Goal: Task Accomplishment & Management: Manage account settings

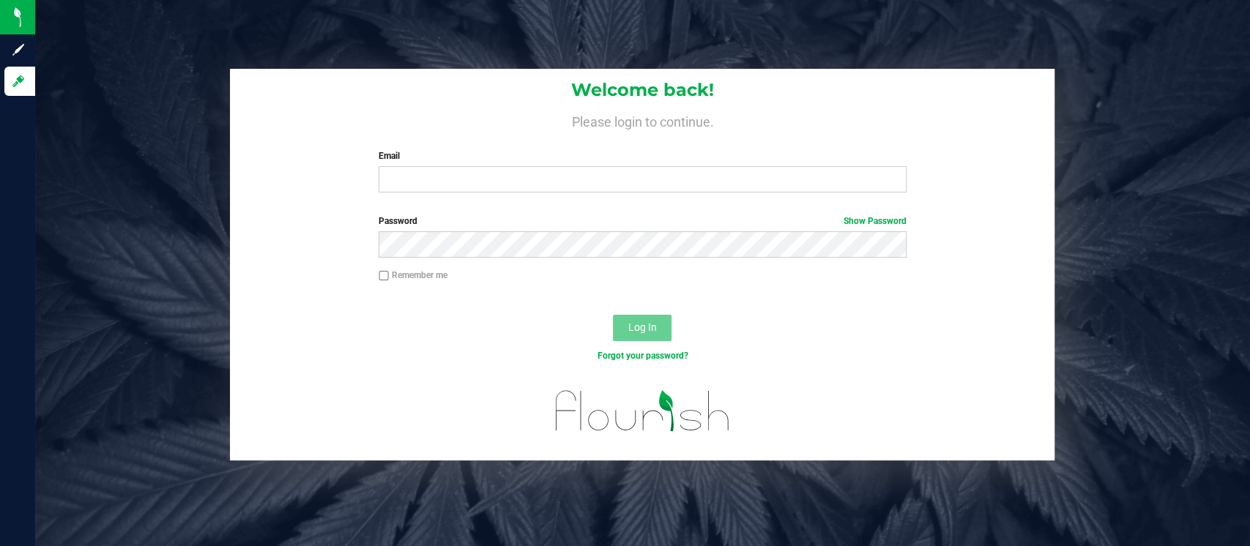
click at [631, 163] on div "Email Required Please format your email correctly." at bounding box center [643, 170] width 550 height 43
click at [627, 171] on input "Email" at bounding box center [643, 179] width 528 height 26
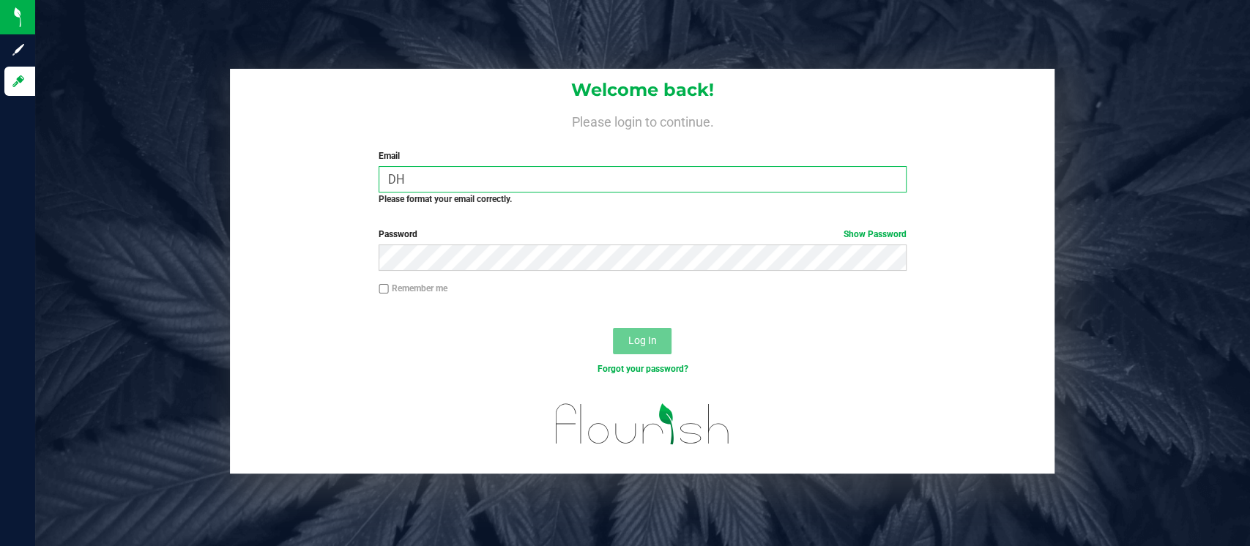
type input "D"
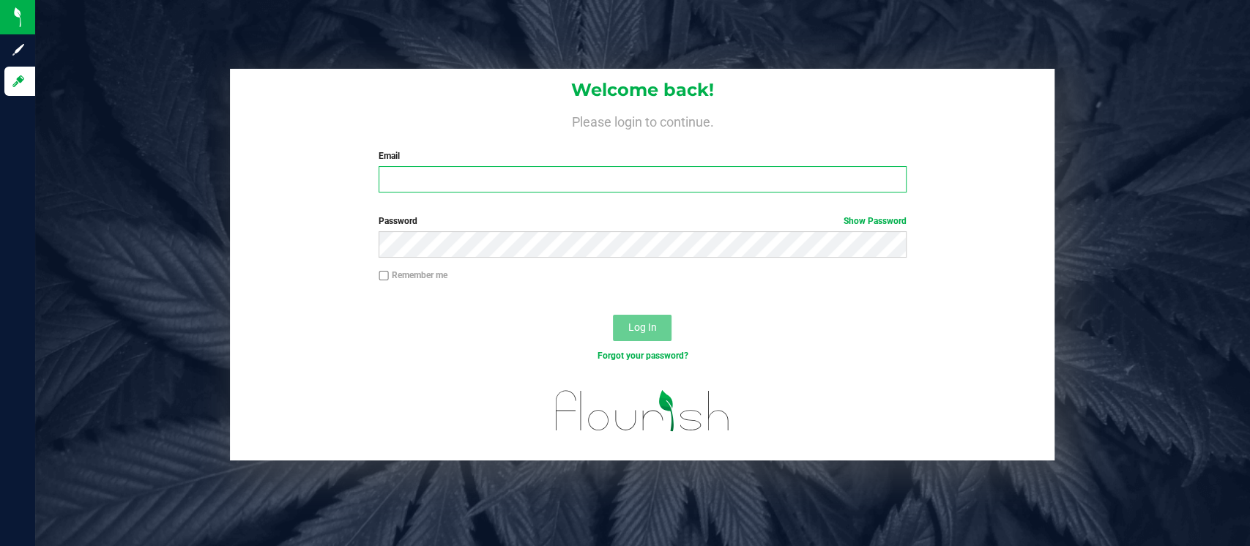
type input "H"
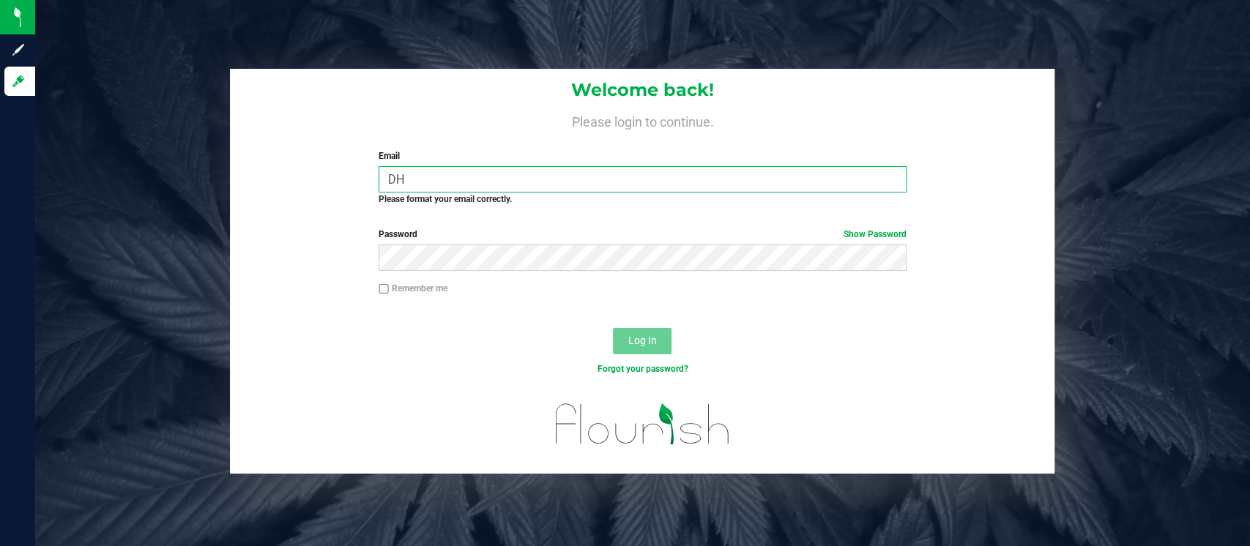
type input "D"
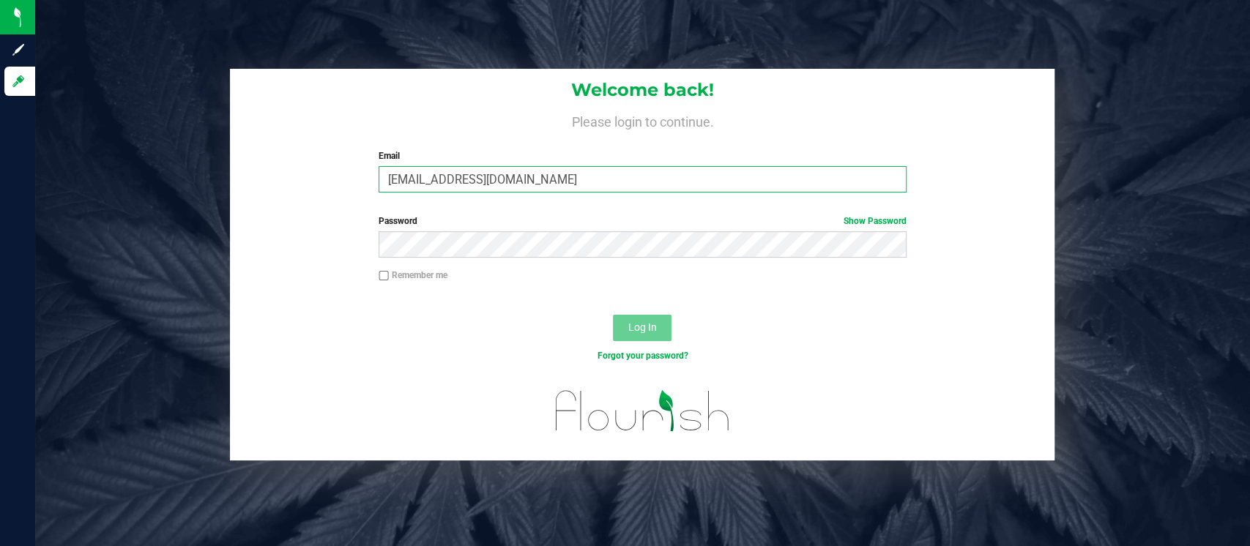
type input "dhoward@liveparallel.com"
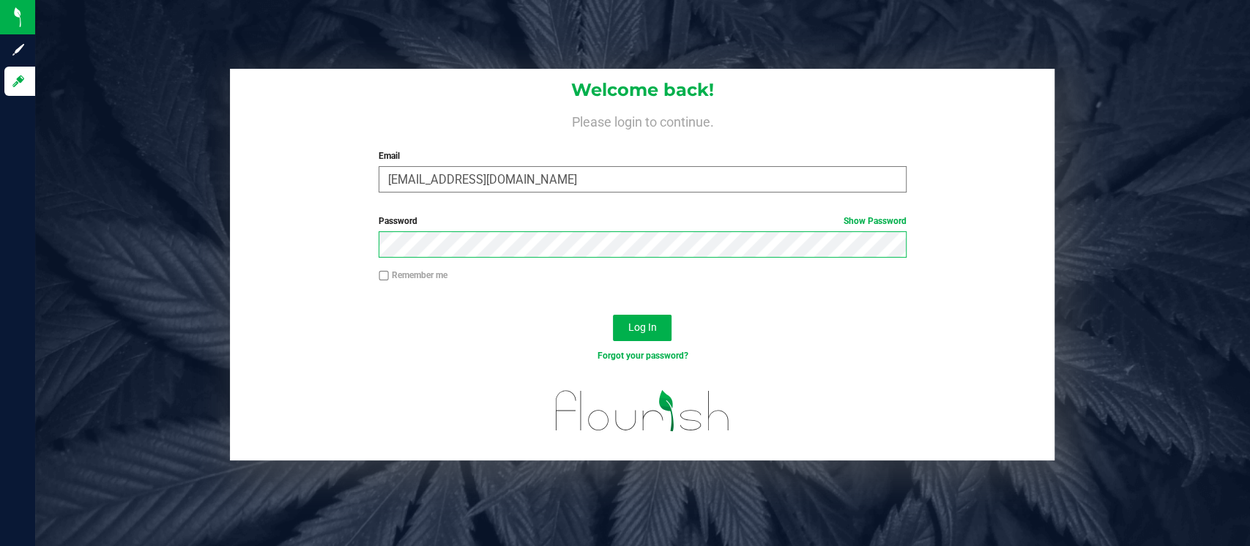
click at [613, 315] on button "Log In" at bounding box center [642, 328] width 59 height 26
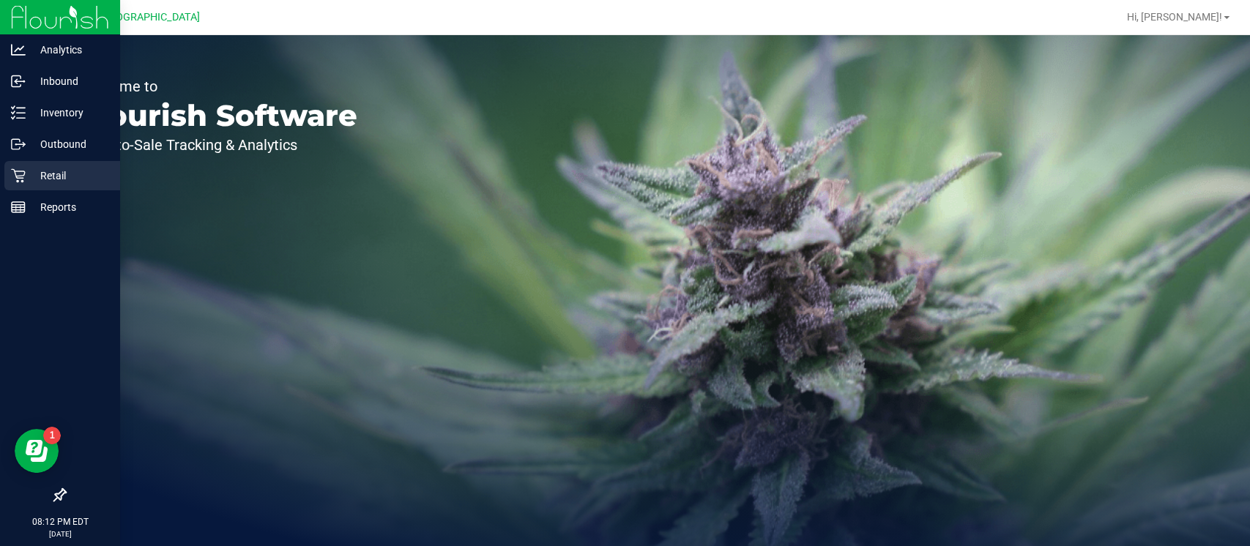
click at [29, 179] on p "Retail" at bounding box center [70, 176] width 88 height 18
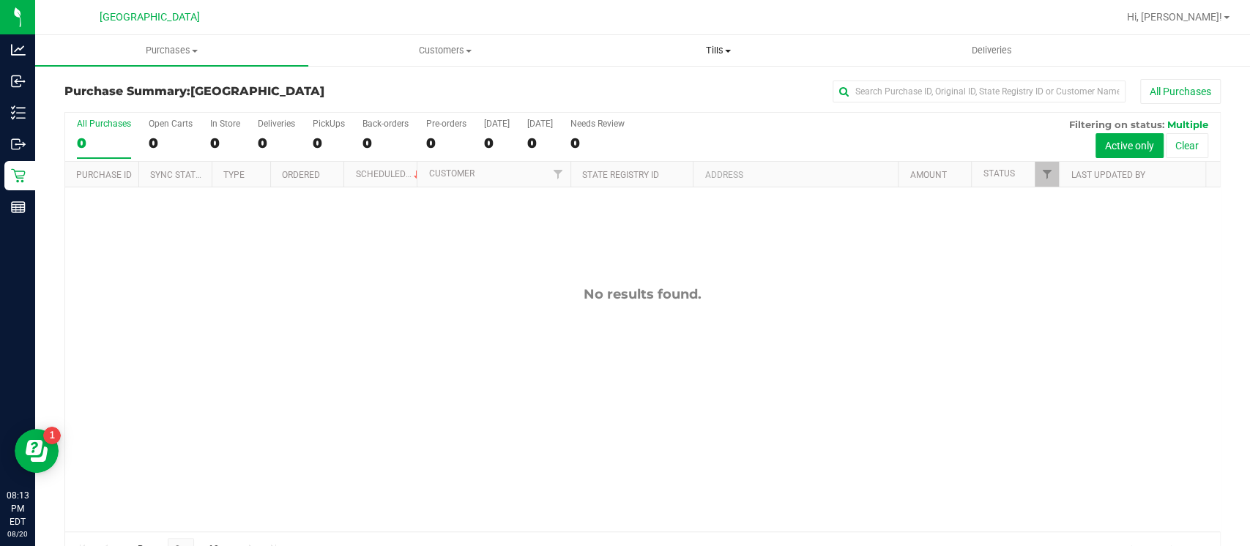
click at [715, 56] on span "Tills" at bounding box center [719, 50] width 272 height 13
click at [677, 87] on span "Manage tills" at bounding box center [631, 88] width 99 height 12
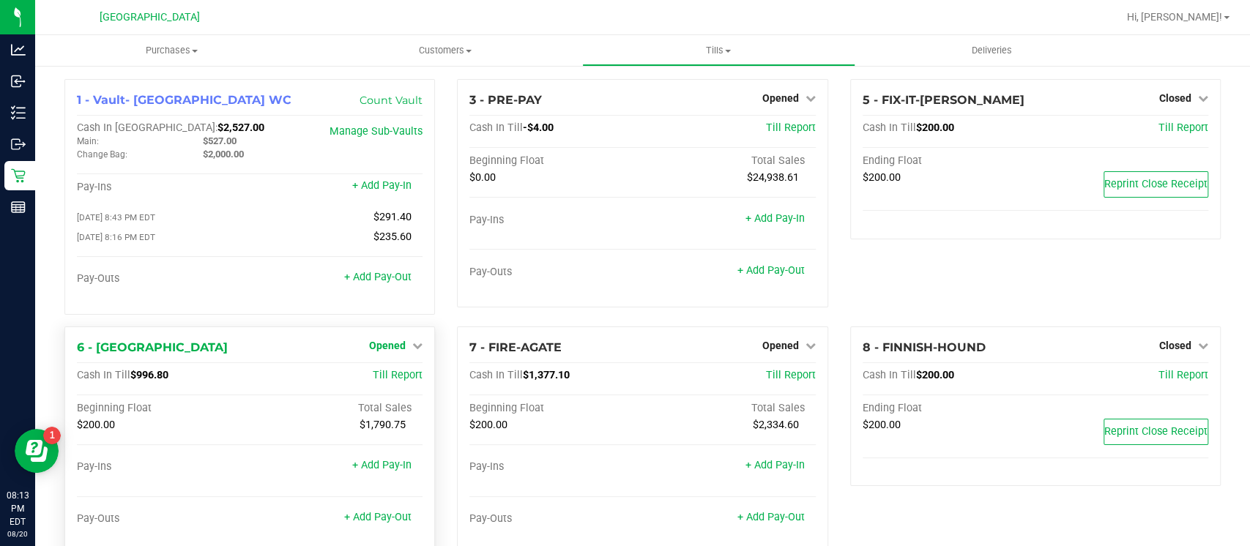
click at [381, 350] on span "Opened" at bounding box center [387, 346] width 37 height 12
click at [395, 372] on link "Close Till" at bounding box center [390, 376] width 40 height 12
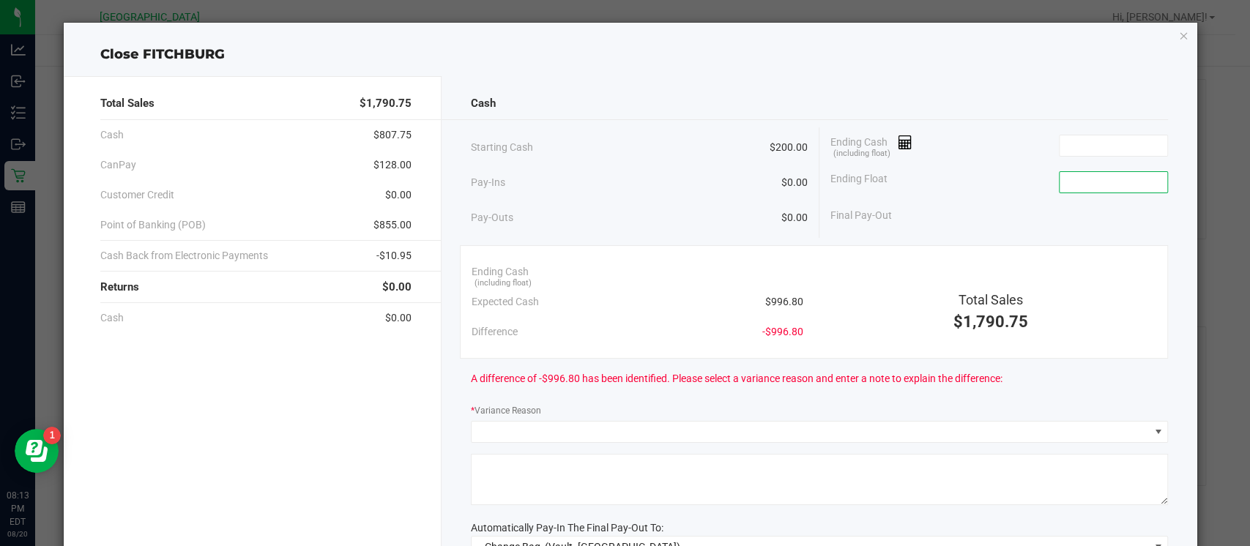
click at [1060, 187] on input at bounding box center [1114, 182] width 108 height 21
type input "$200.00"
click at [1104, 135] on input at bounding box center [1114, 145] width 108 height 21
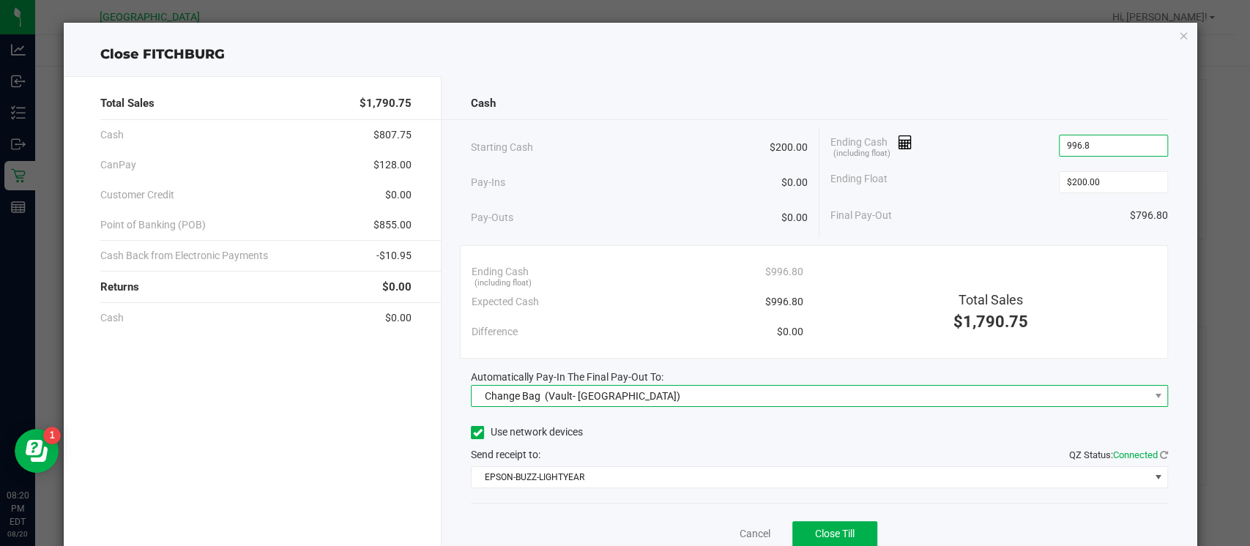
type input "$996.80"
click at [864, 386] on span "Change Bag (Vault- Miami Beach WC)" at bounding box center [810, 396] width 677 height 21
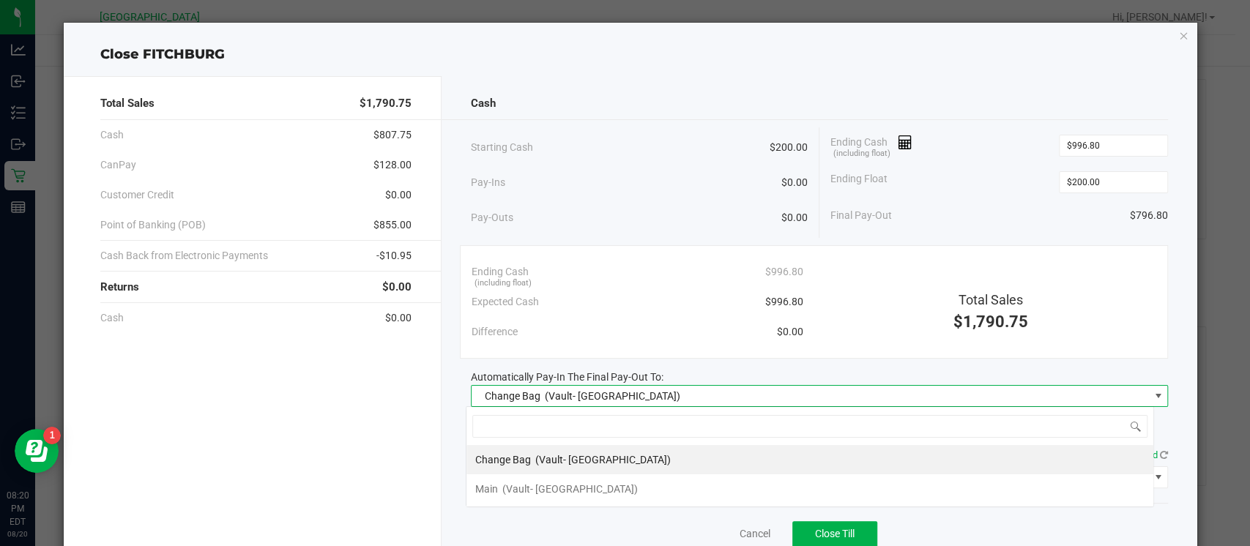
scroll to position [21, 688]
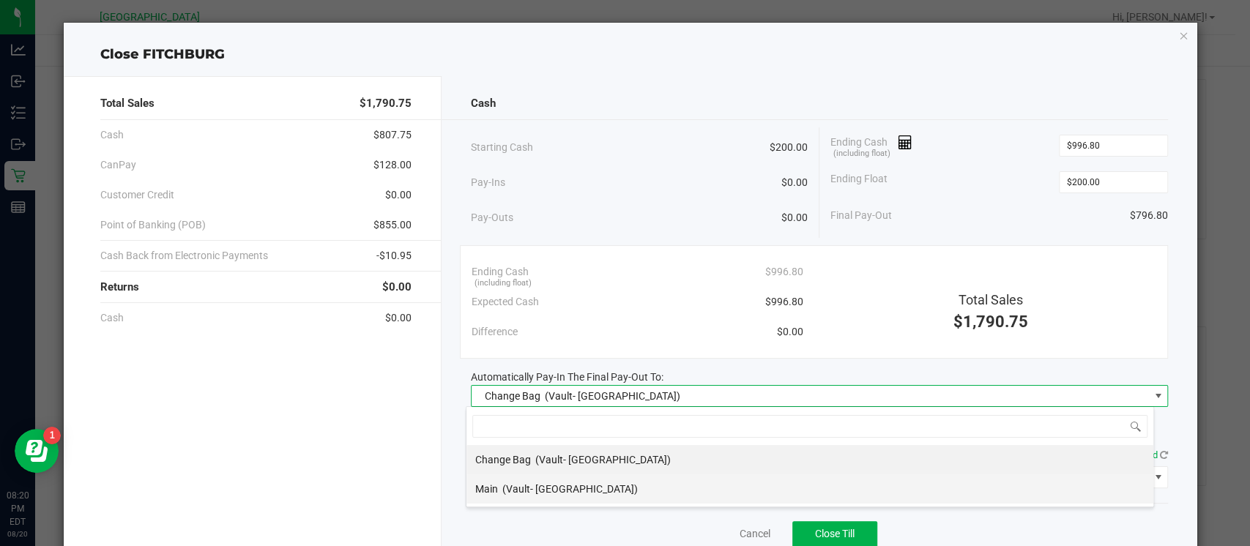
click at [751, 487] on li "Main (Vault- Miami Beach WC)" at bounding box center [809, 489] width 687 height 29
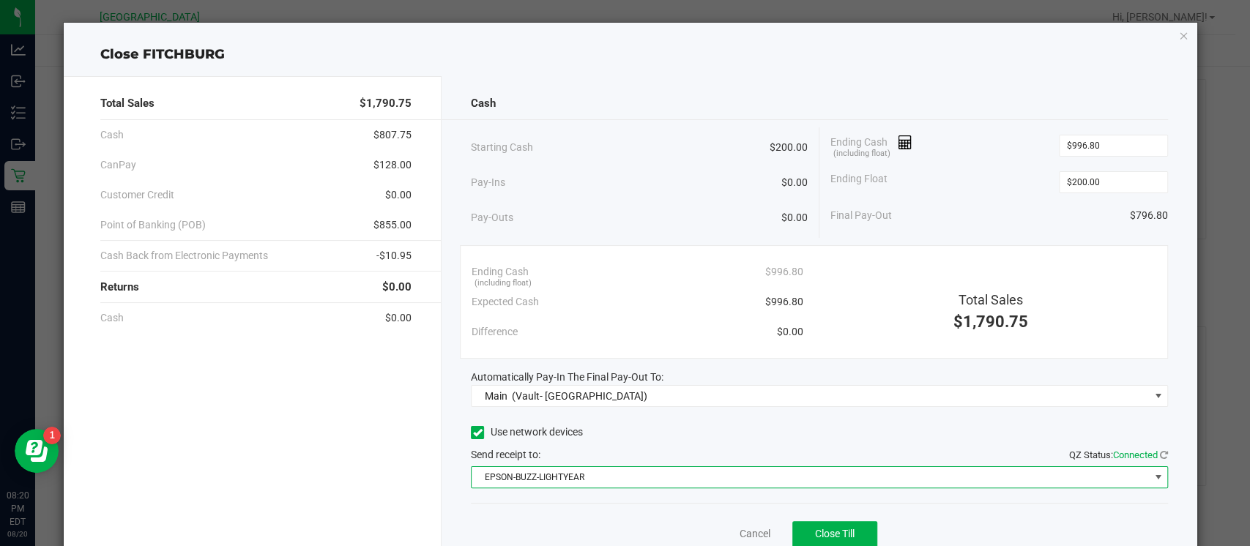
click at [658, 474] on span "EPSON-BUZZ-LIGHTYEAR" at bounding box center [810, 477] width 677 height 21
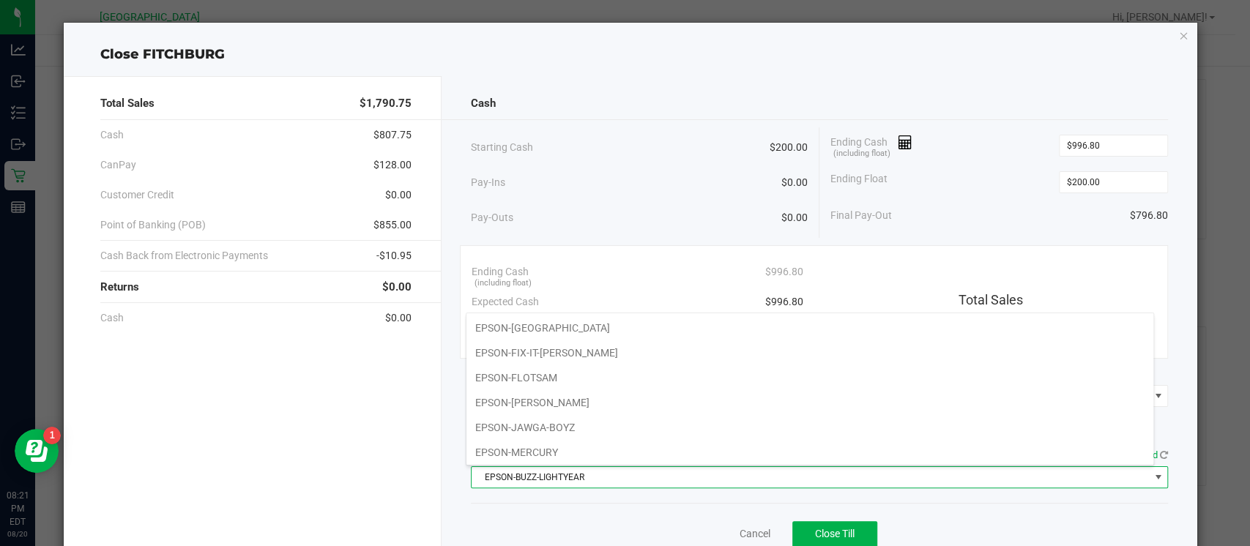
scroll to position [105, 0]
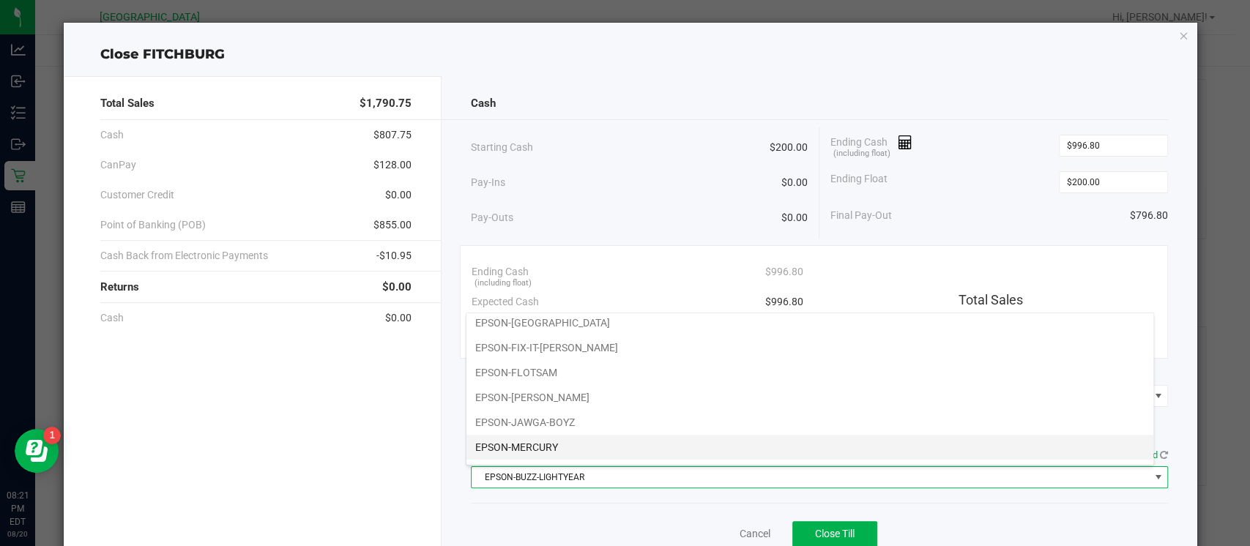
click at [552, 443] on li "EPSON-MERCURY" at bounding box center [809, 447] width 687 height 25
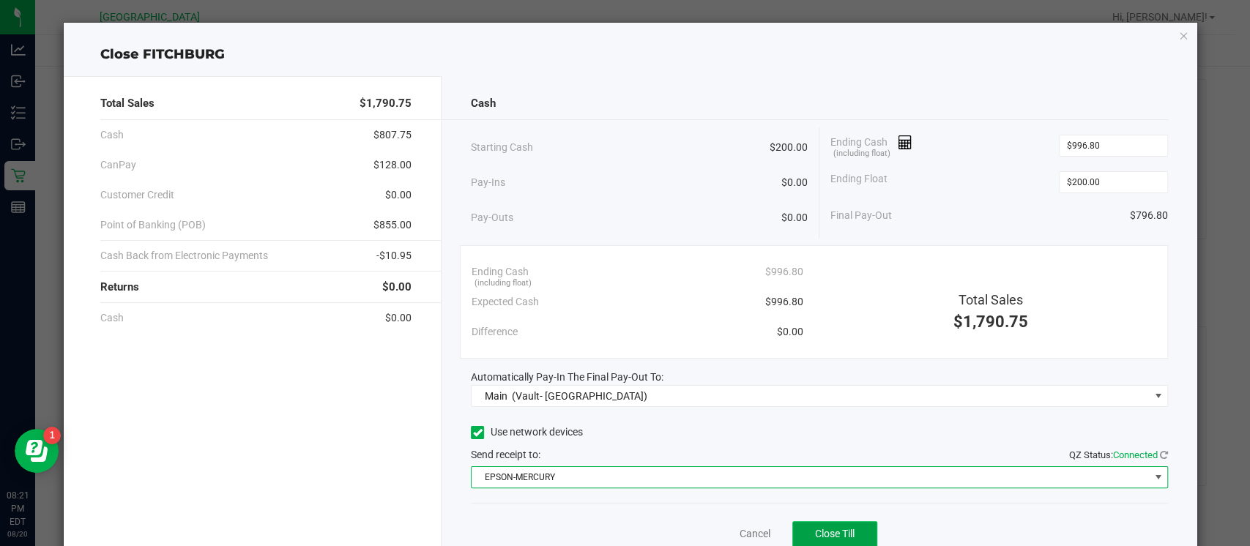
click at [802, 521] on button "Close Till" at bounding box center [834, 534] width 85 height 26
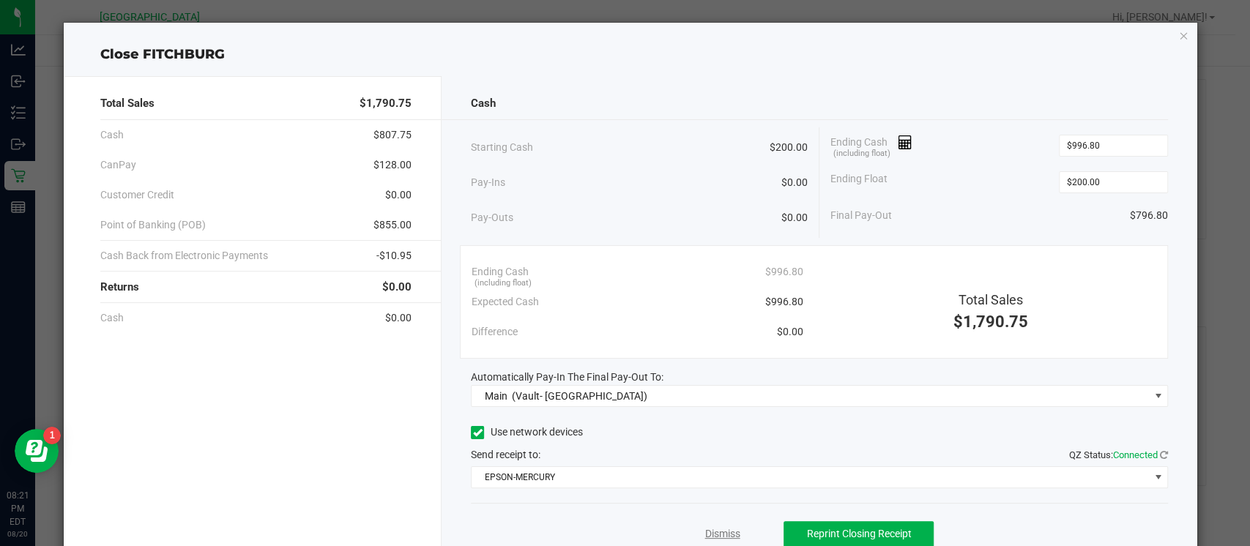
click at [708, 536] on link "Dismiss" at bounding box center [721, 533] width 35 height 15
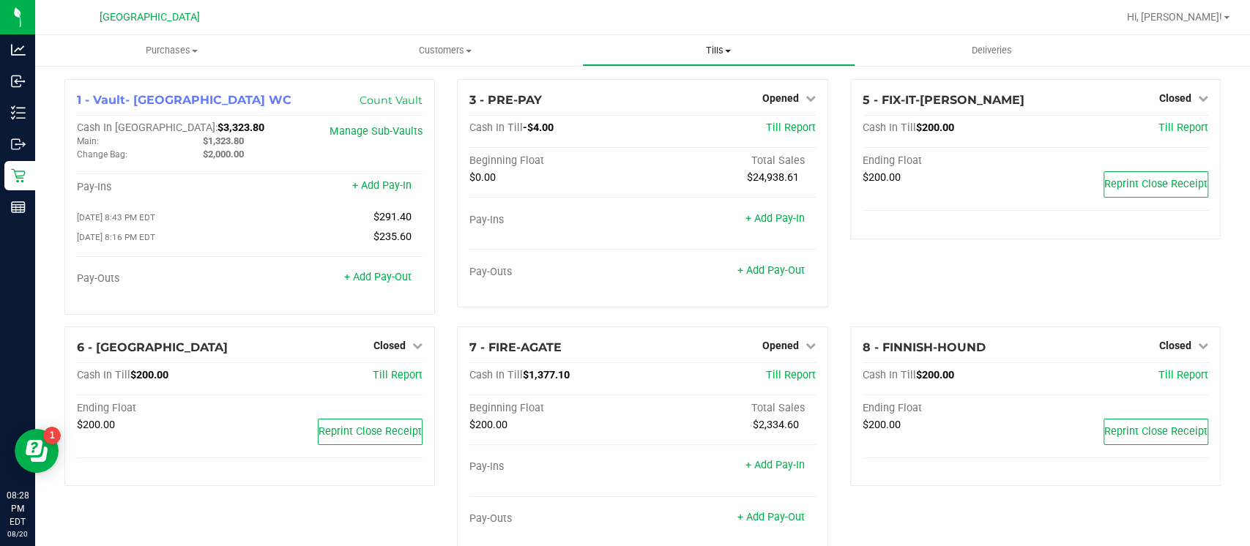
click at [706, 45] on span "Tills" at bounding box center [719, 50] width 272 height 13
click at [679, 103] on span "Reconcile e-payments" at bounding box center [655, 106] width 146 height 12
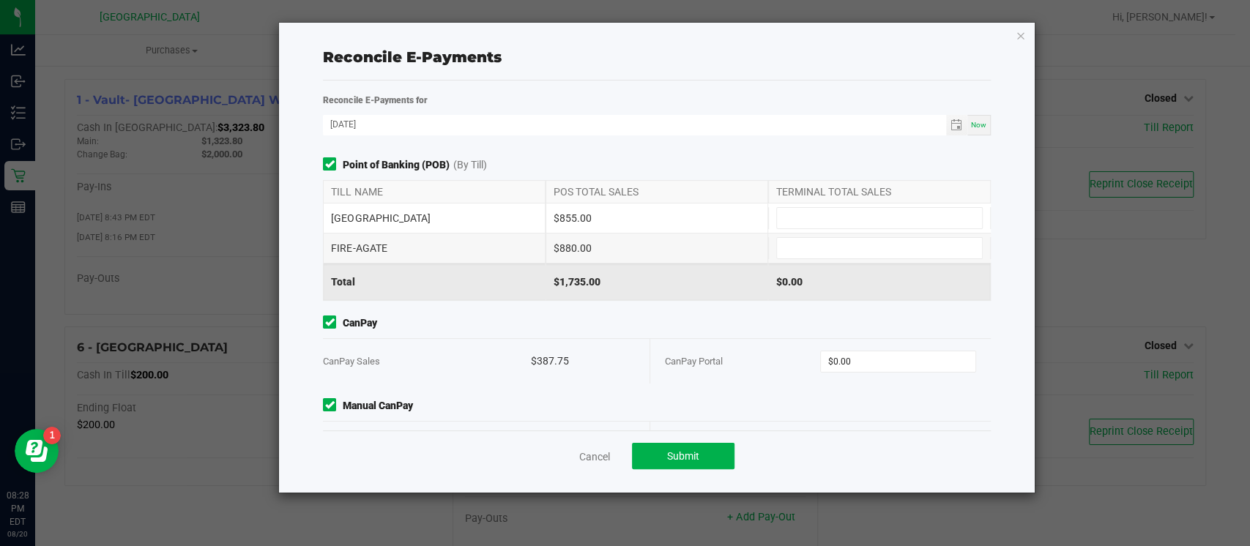
scroll to position [49, 0]
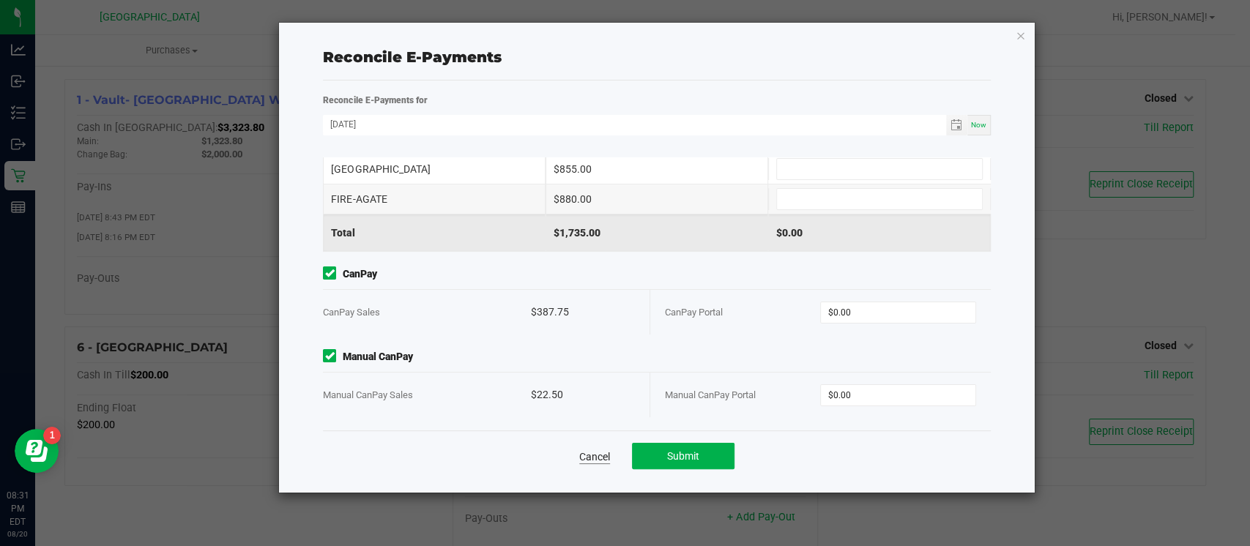
click at [603, 453] on link "Cancel" at bounding box center [594, 457] width 31 height 15
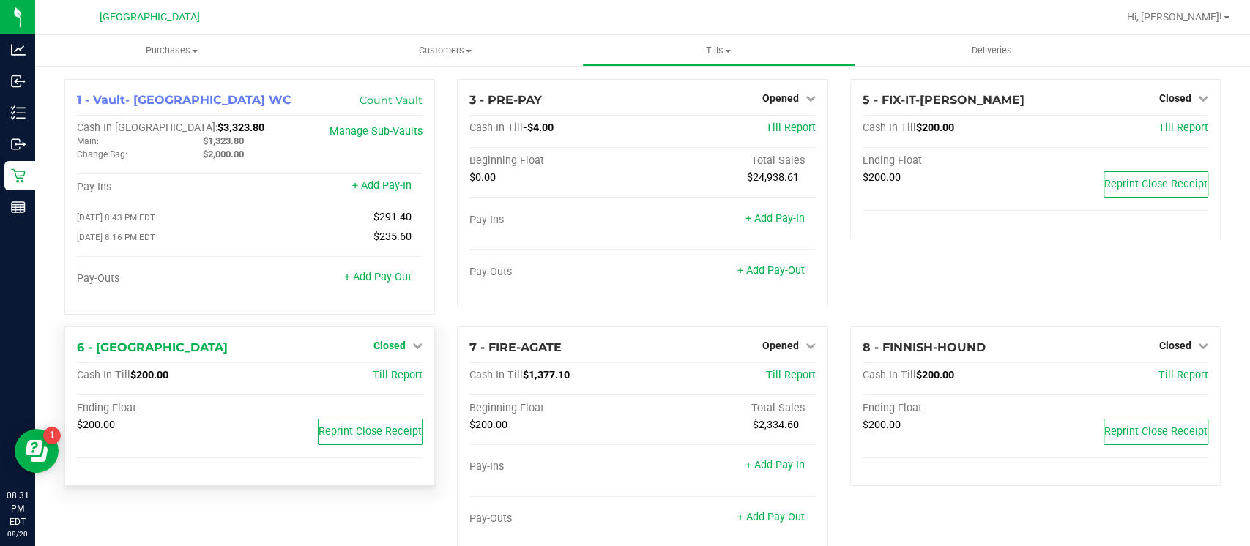
click at [399, 342] on span "Closed" at bounding box center [389, 346] width 32 height 12
click at [770, 351] on span "Opened" at bounding box center [780, 346] width 37 height 12
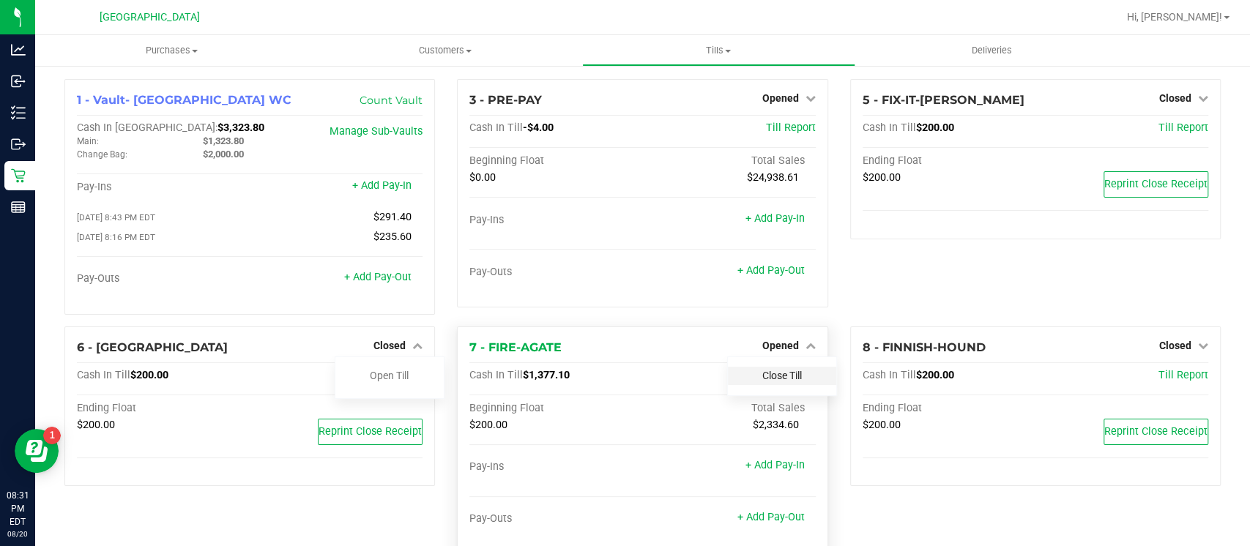
click at [763, 380] on link "Close Till" at bounding box center [782, 376] width 40 height 12
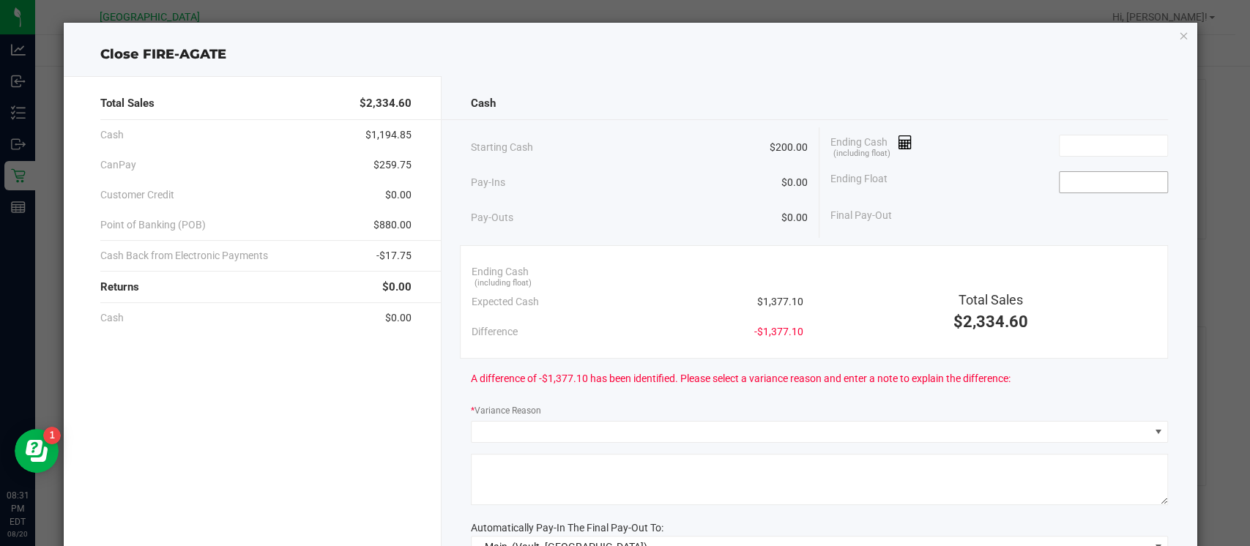
click at [1084, 184] on input at bounding box center [1114, 182] width 108 height 21
type input "$200.00"
click at [1090, 146] on input at bounding box center [1114, 145] width 108 height 21
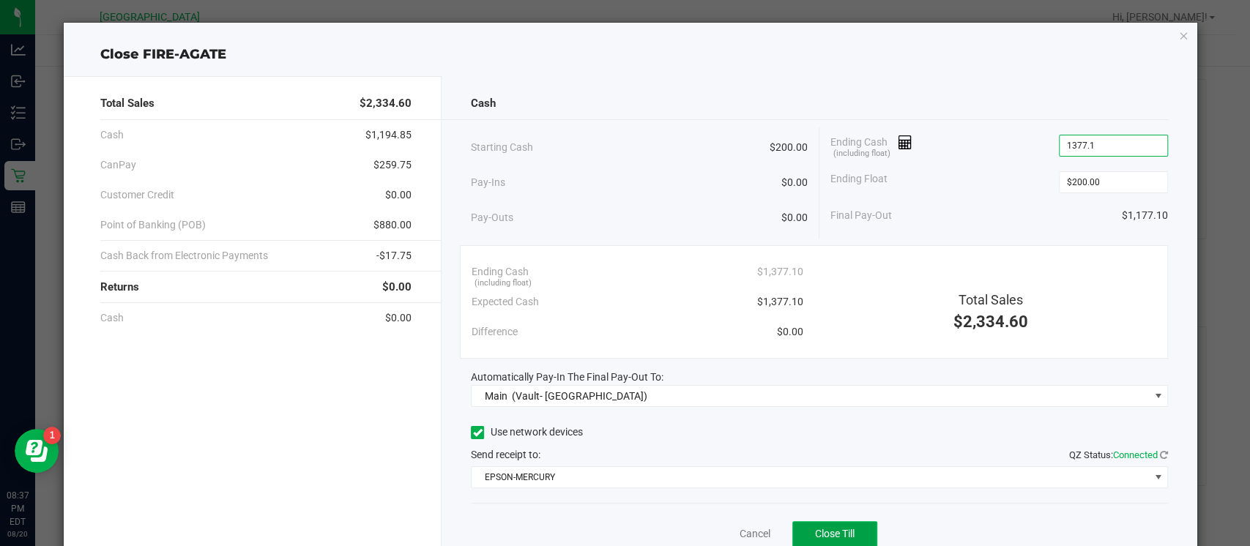
type input "$1,377.10"
click at [800, 532] on button "Close Till" at bounding box center [834, 534] width 85 height 26
click at [715, 531] on link "Dismiss" at bounding box center [721, 533] width 35 height 15
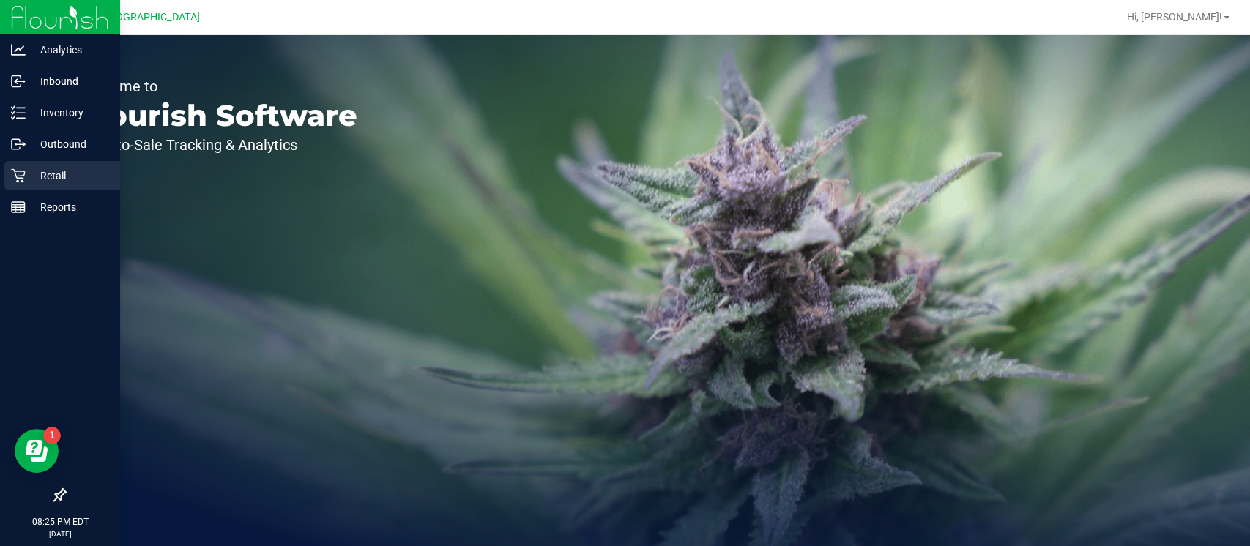
click at [19, 189] on div "Retail" at bounding box center [62, 175] width 116 height 29
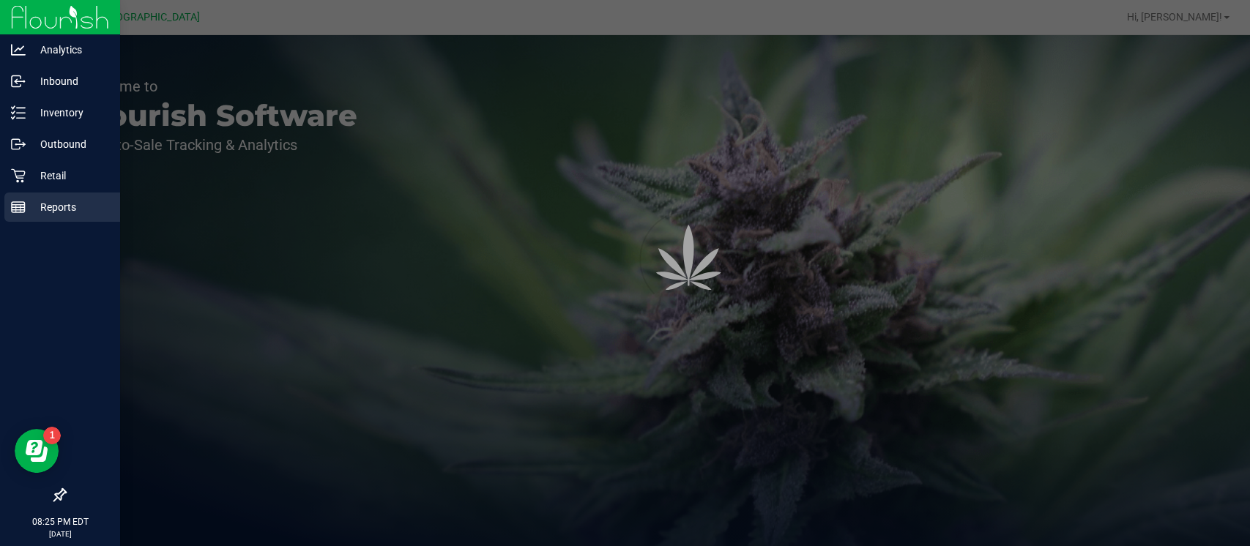
click at [23, 201] on icon at bounding box center [18, 207] width 15 height 15
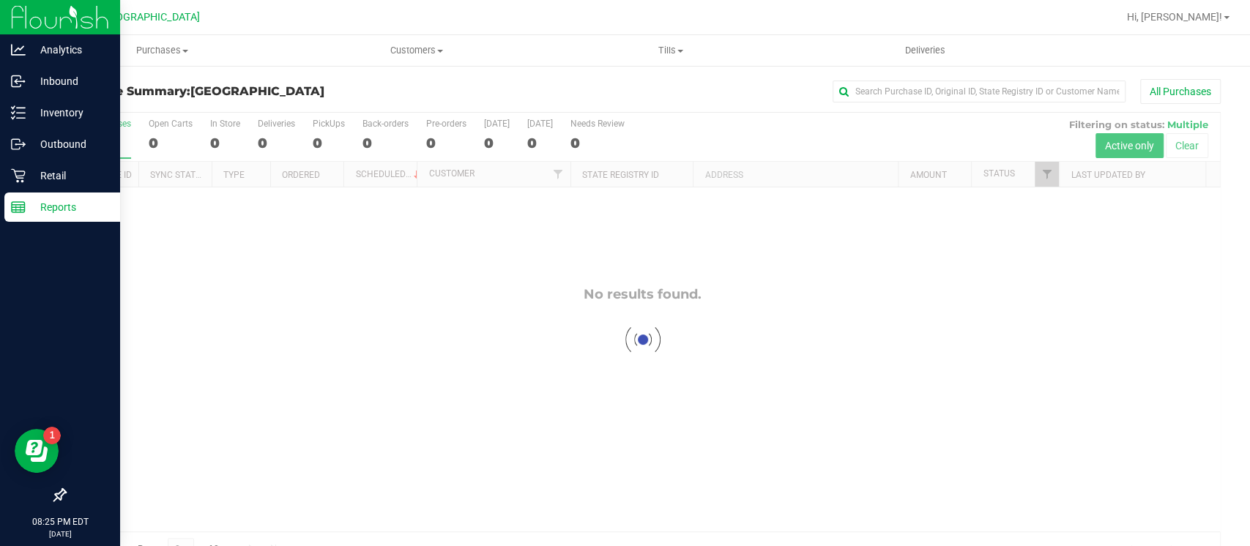
click at [62, 208] on p "Reports" at bounding box center [70, 207] width 88 height 18
click at [32, 201] on p "Reports" at bounding box center [70, 207] width 88 height 18
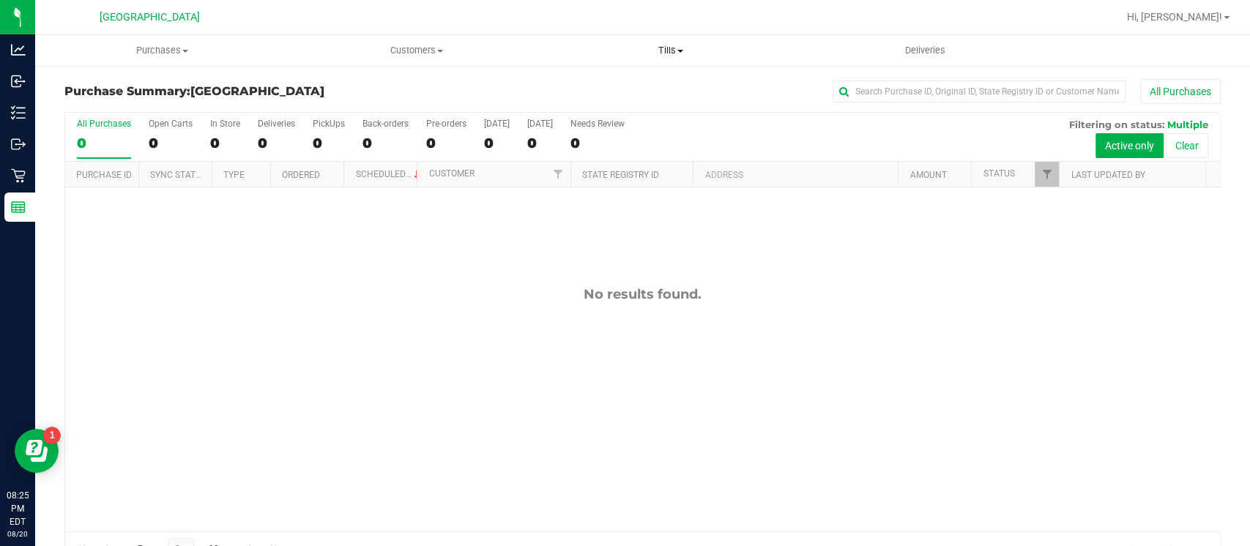
click at [669, 64] on uib-tab-heading "Tills Manage tills Reconcile e-payments" at bounding box center [670, 50] width 253 height 29
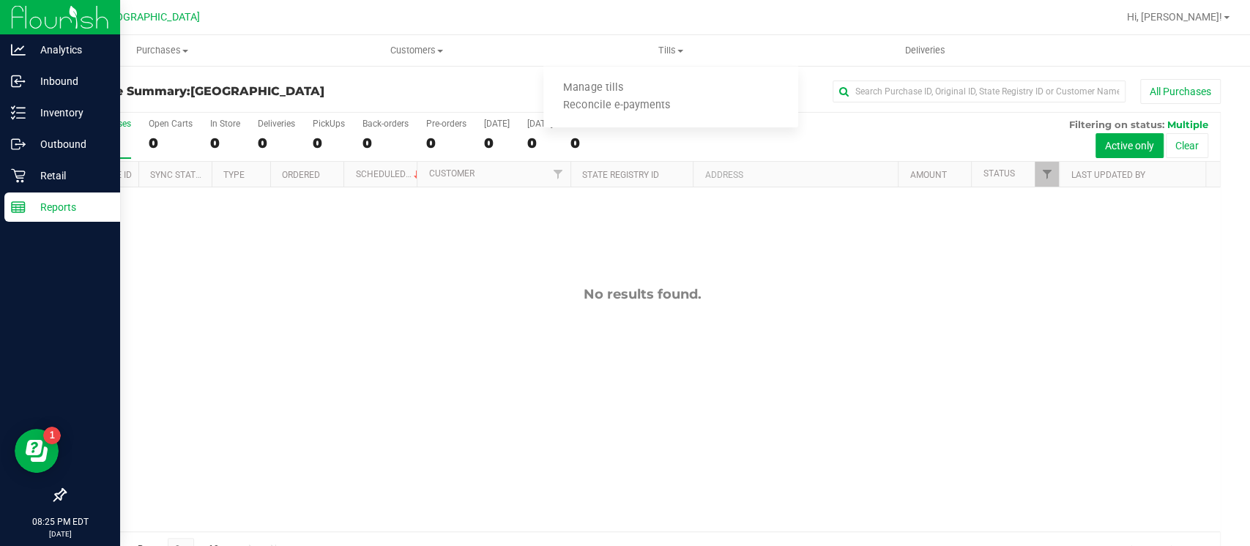
click at [60, 209] on p "Reports" at bounding box center [70, 207] width 88 height 18
click at [64, 162] on div "Retail" at bounding box center [62, 175] width 116 height 29
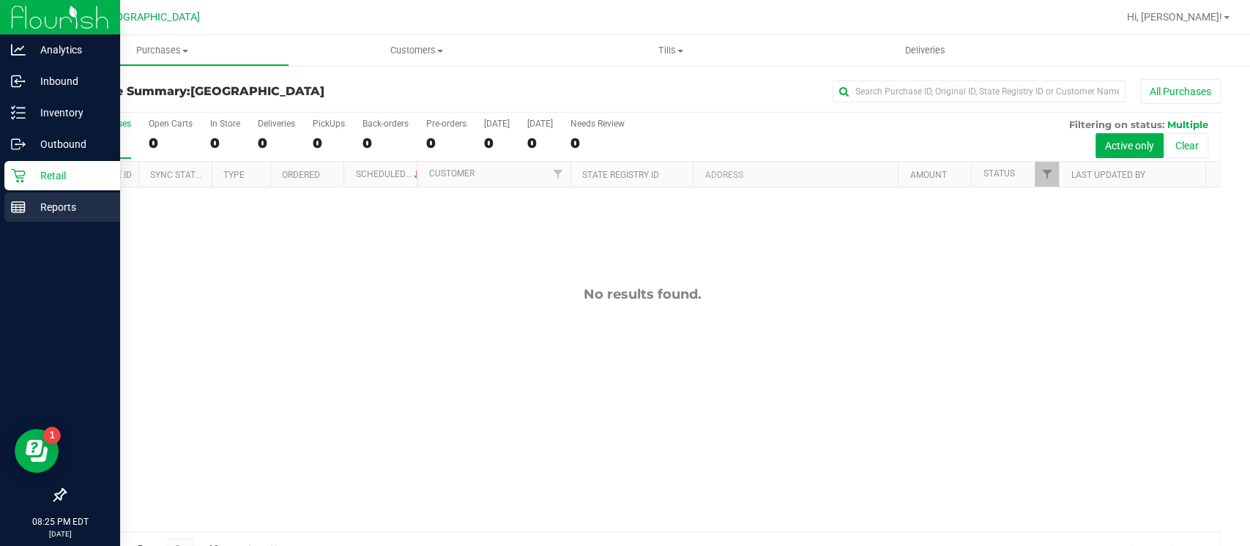
click at [62, 212] on p "Reports" at bounding box center [70, 207] width 88 height 18
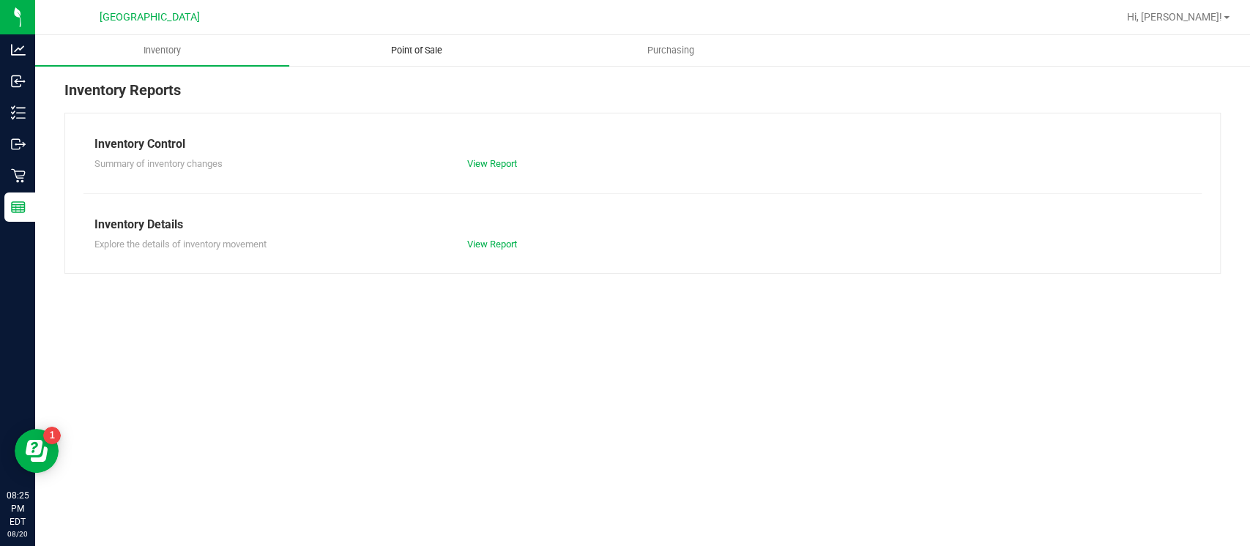
click at [405, 52] on span "Point of Sale" at bounding box center [416, 50] width 91 height 13
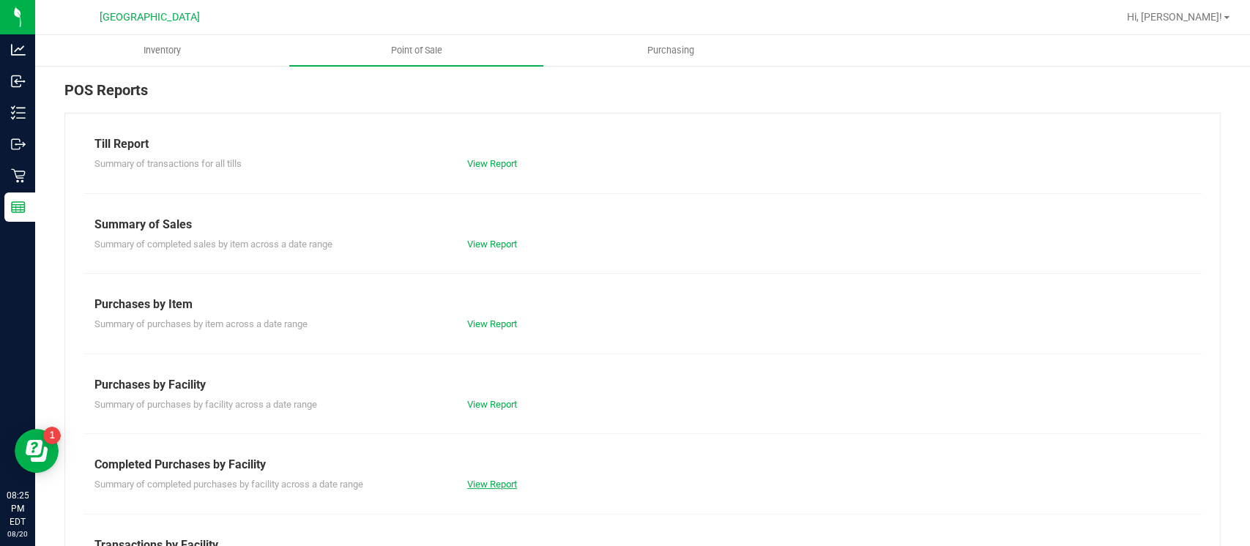
click at [506, 483] on link "View Report" at bounding box center [492, 484] width 50 height 11
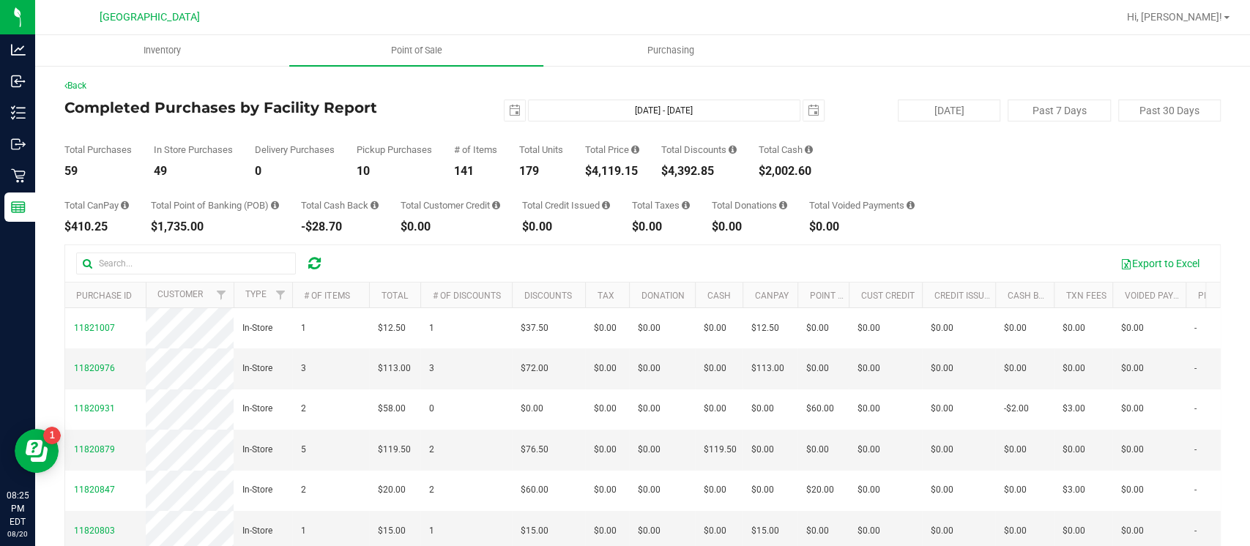
click at [625, 175] on div "$4,119.15" at bounding box center [612, 171] width 54 height 12
copy div "4,119.15"
click at [494, 109] on div "2025-08-20 Aug 20, 2025 - Aug 20, 2025 2025-08-20" at bounding box center [637, 111] width 396 height 22
click at [509, 110] on span "select" at bounding box center [515, 111] width 12 height 12
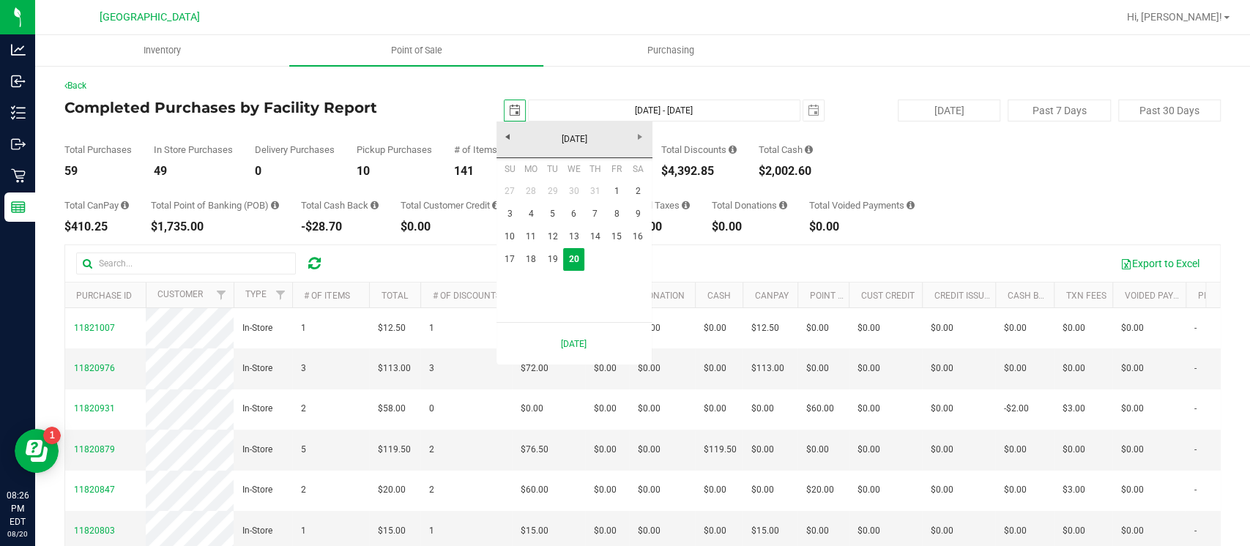
scroll to position [0, 36]
click at [510, 258] on link "17" at bounding box center [509, 259] width 21 height 23
type input "2025-08-17"
type input "Aug 17, 2025 - Aug 20, 2025"
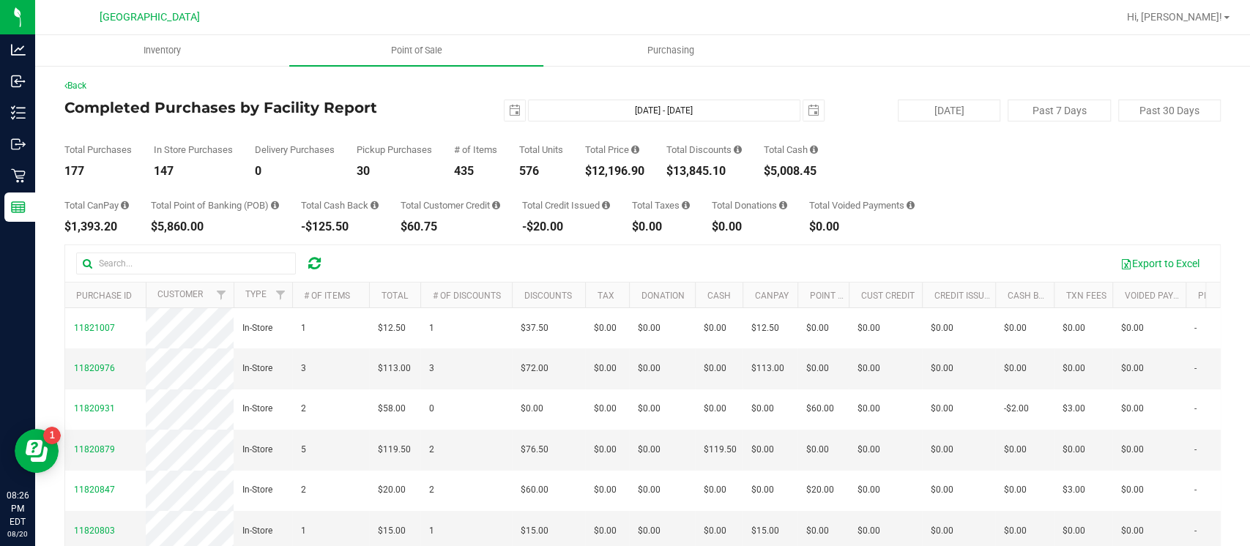
click at [629, 167] on div "$12,196.90" at bounding box center [614, 171] width 59 height 12
copy div "12,196.90"
click at [509, 108] on span "select" at bounding box center [515, 111] width 12 height 12
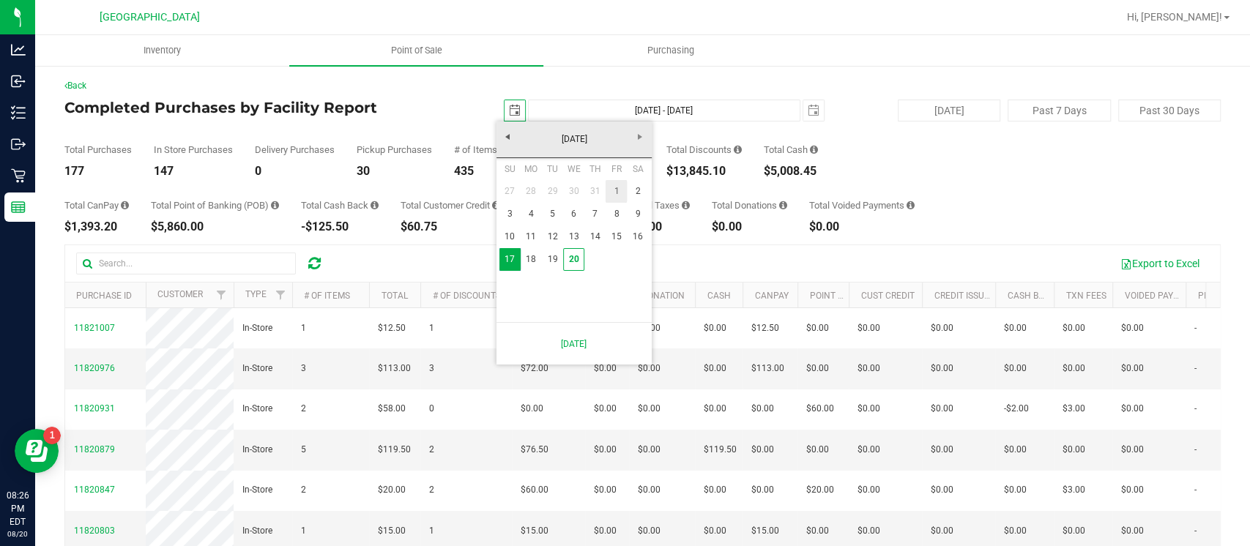
click at [614, 196] on link "1" at bounding box center [616, 191] width 21 height 23
type input "2025-08-01"
type input "Aug 1, 2025 - Aug 20, 2025"
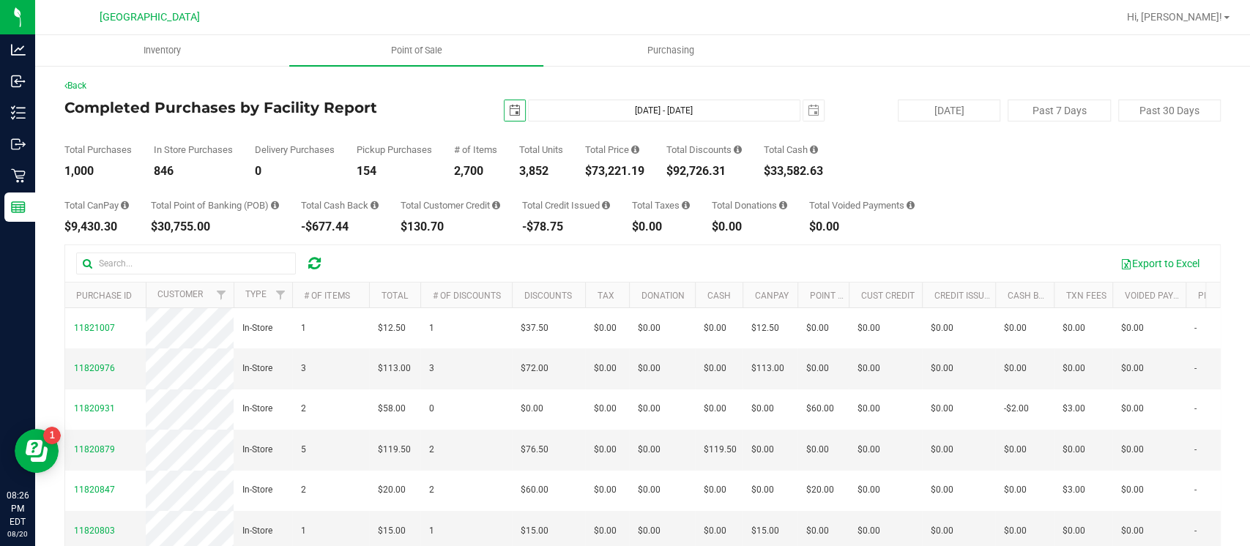
click at [613, 173] on div "$73,221.19" at bounding box center [614, 171] width 59 height 12
copy div "73,221.19"
click at [516, 113] on span "select" at bounding box center [515, 110] width 21 height 21
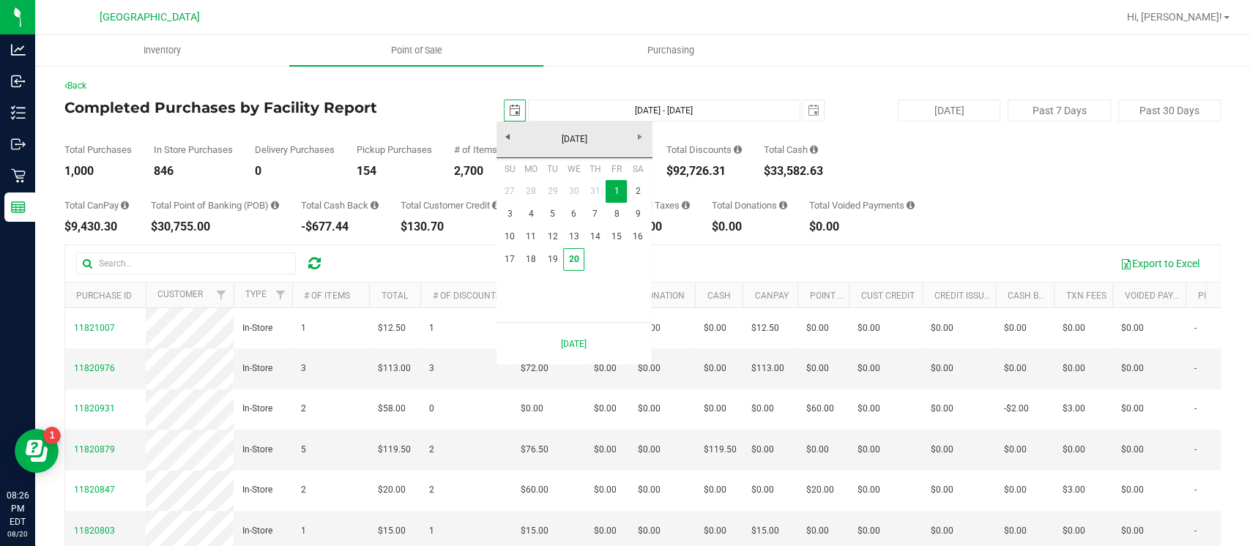
scroll to position [0, 36]
click at [571, 261] on link "20" at bounding box center [573, 259] width 21 height 23
type input "2025-08-20"
type input "Aug 20, 2025 - Aug 20, 2025"
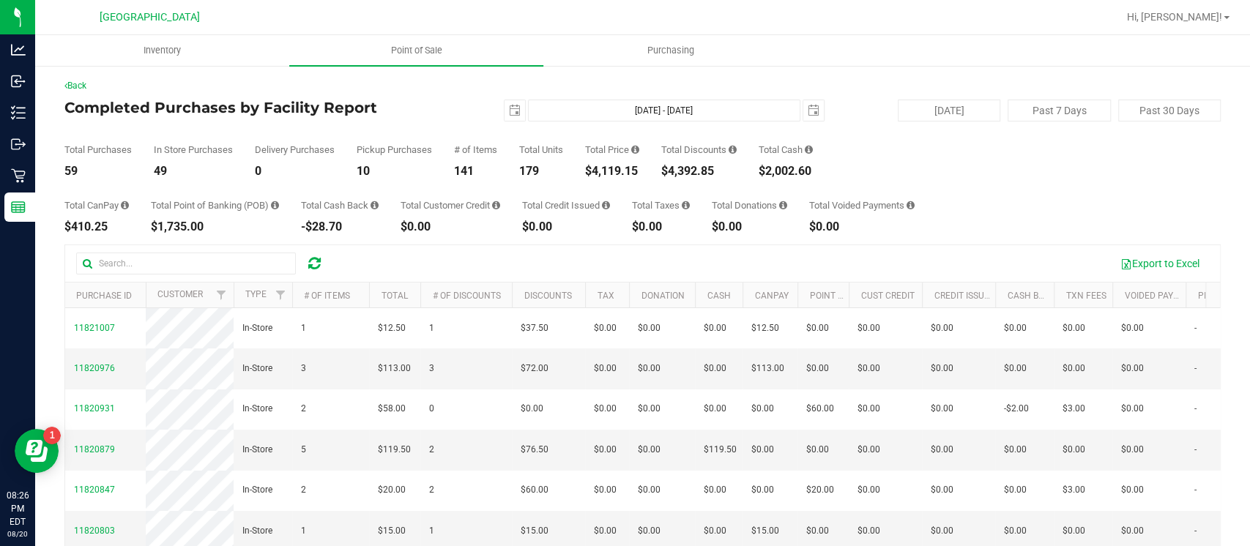
click at [707, 170] on div "$4,392.85" at bounding box center [698, 171] width 75 height 12
copy div "4,392.85"
click at [622, 173] on div "$4,119.15" at bounding box center [612, 171] width 54 height 12
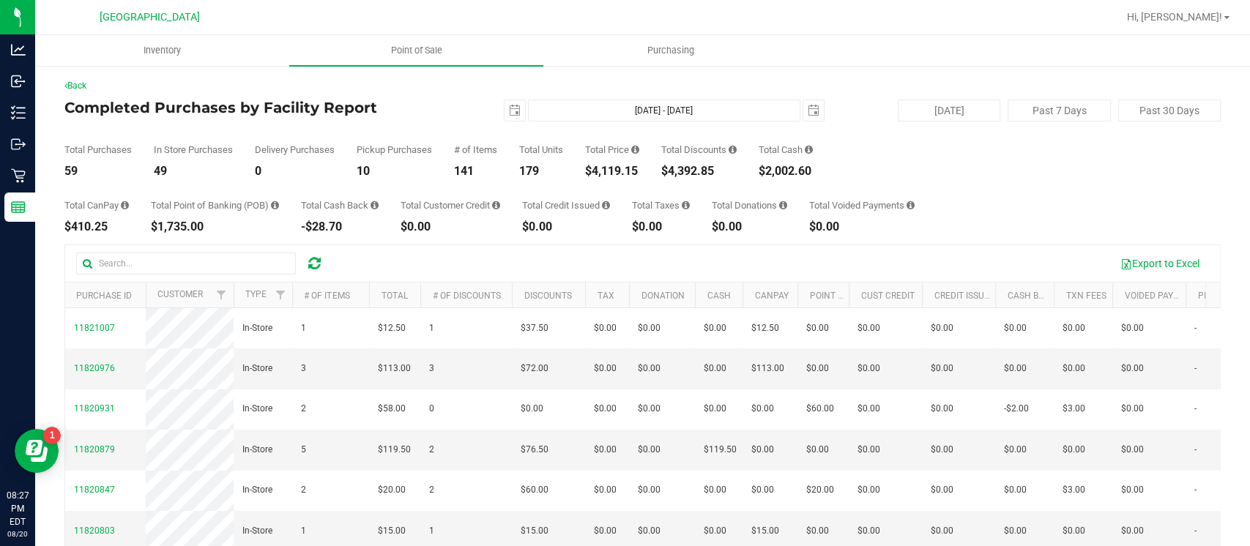
click at [709, 171] on div "$4,392.85" at bounding box center [698, 171] width 75 height 12
copy div "4,392.85"
click at [630, 173] on div "$4,119.15" at bounding box center [612, 171] width 54 height 12
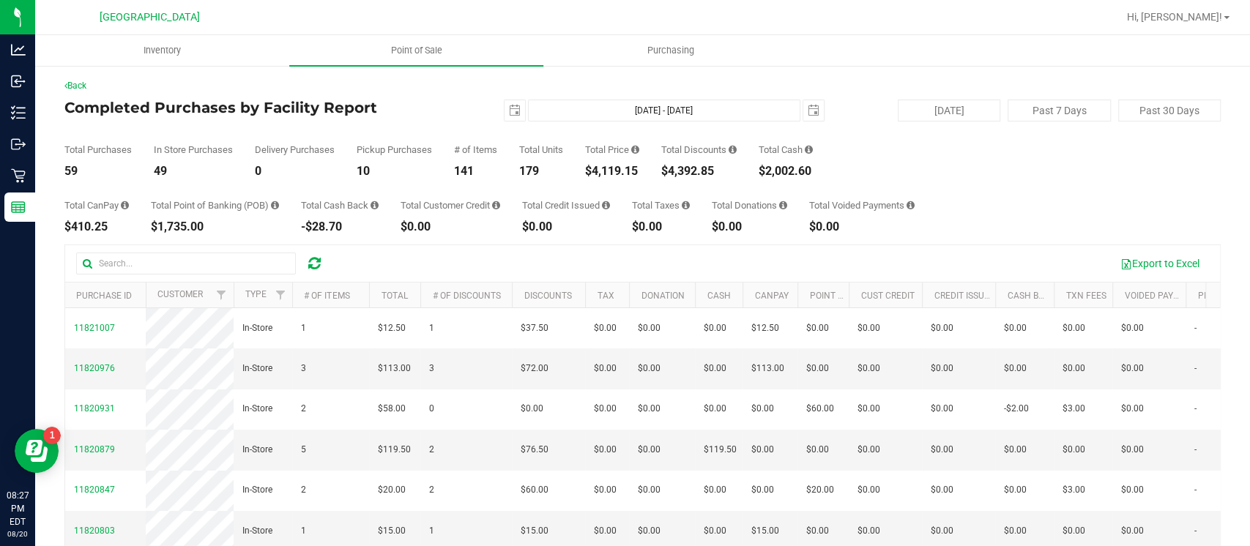
copy div "4,119.15"
click at [415, 52] on span "Point of Sale" at bounding box center [416, 50] width 91 height 13
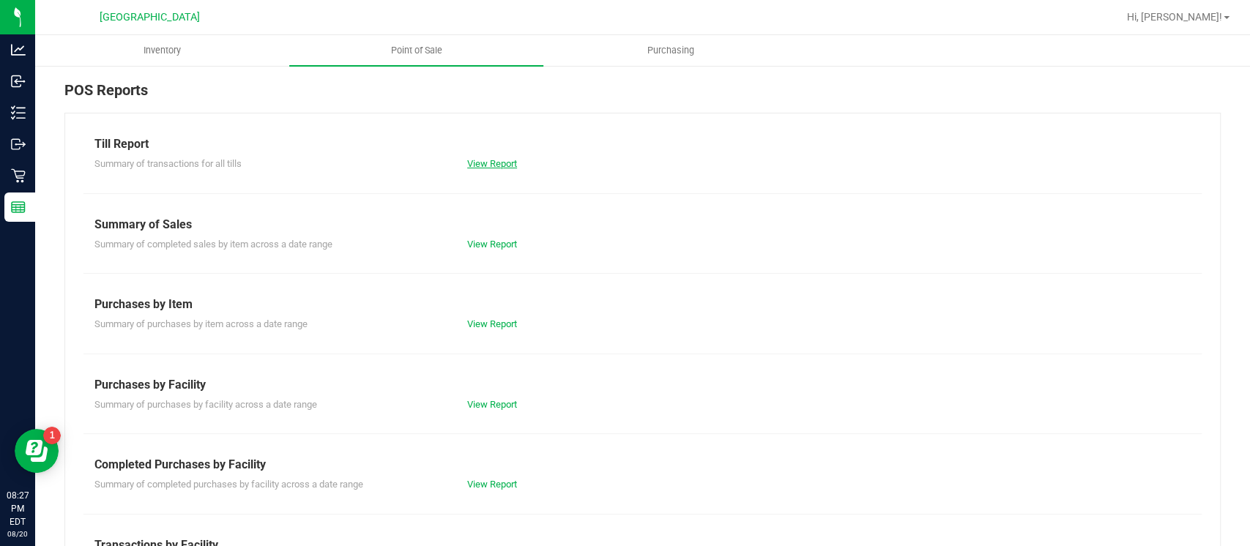
click at [496, 164] on link "View Report" at bounding box center [492, 163] width 50 height 11
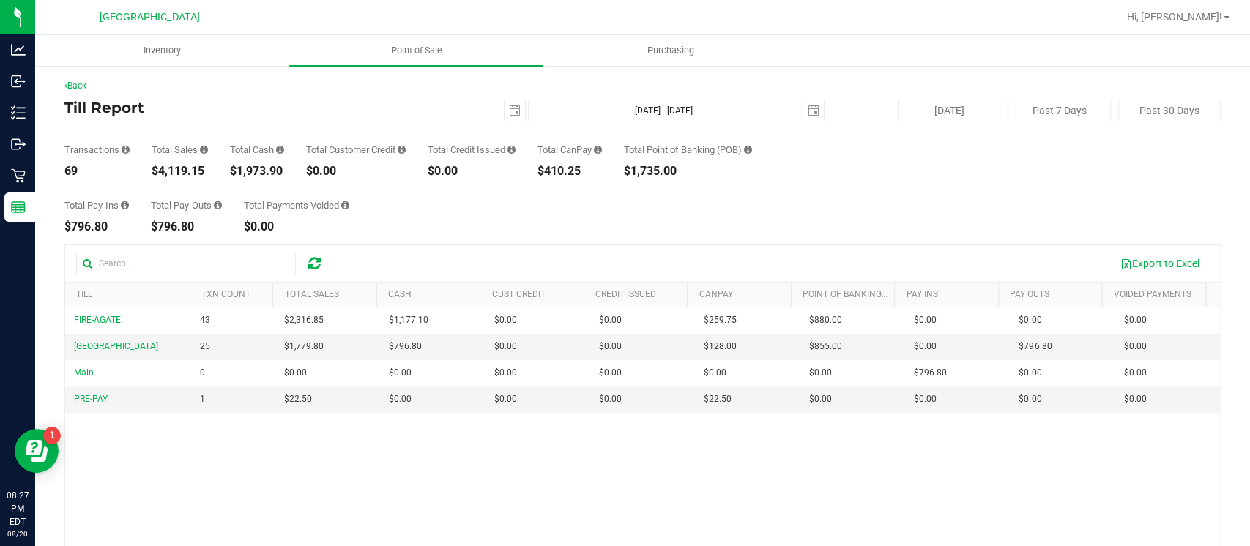
click at [265, 171] on div "$1,973.90" at bounding box center [257, 171] width 54 height 12
copy div "1,973.90"
click at [427, 64] on uib-tab-heading "Point of Sale" at bounding box center [416, 50] width 254 height 31
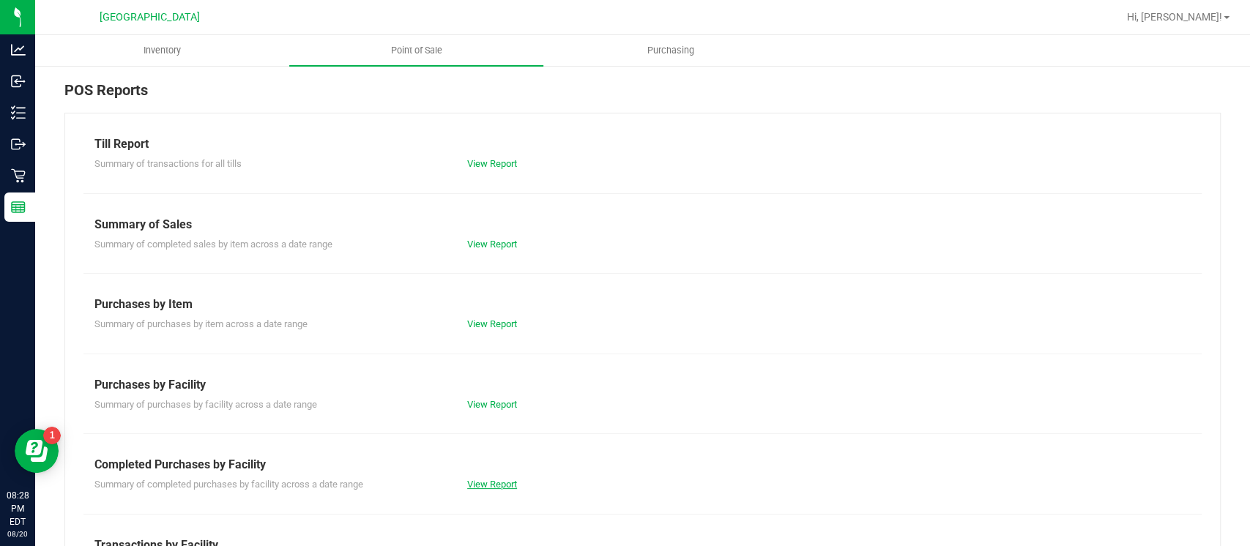
click at [488, 479] on link "View Report" at bounding box center [492, 484] width 50 height 11
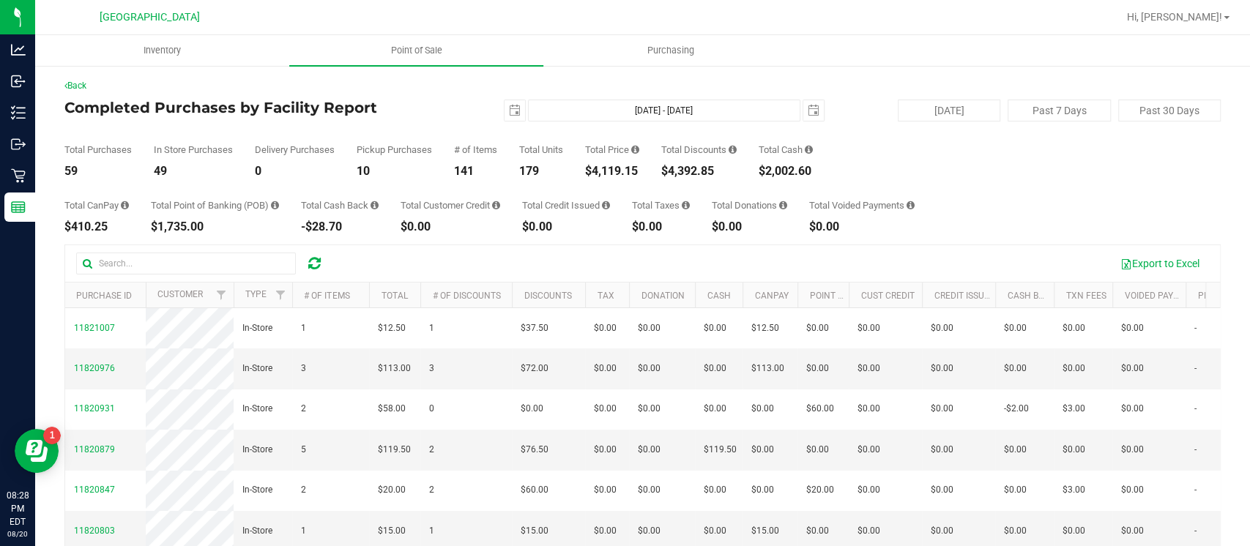
click at [85, 228] on div "$410.25" at bounding box center [96, 227] width 64 height 12
copy div "410.25"
click at [192, 223] on div "$1,735.00" at bounding box center [215, 227] width 128 height 12
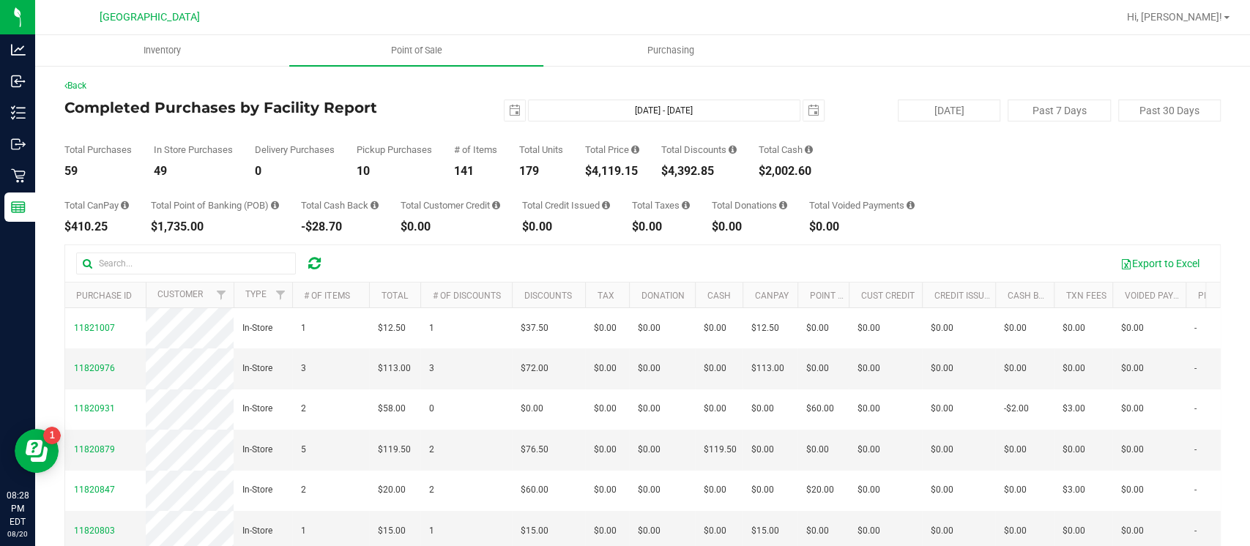
copy div "1,735.00"
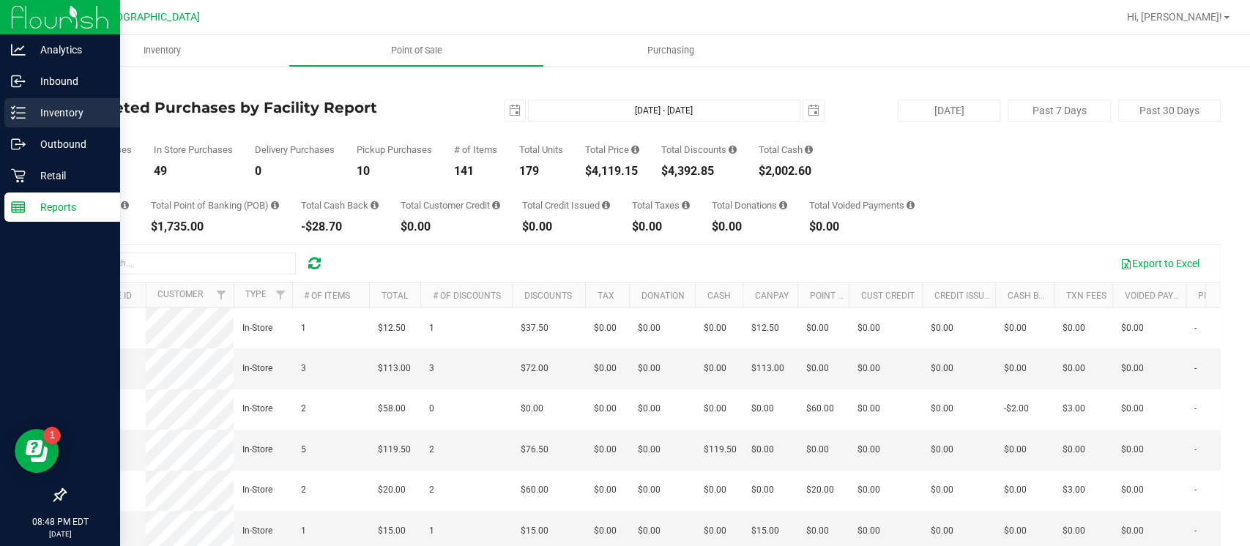
click at [16, 111] on icon at bounding box center [18, 112] width 15 height 15
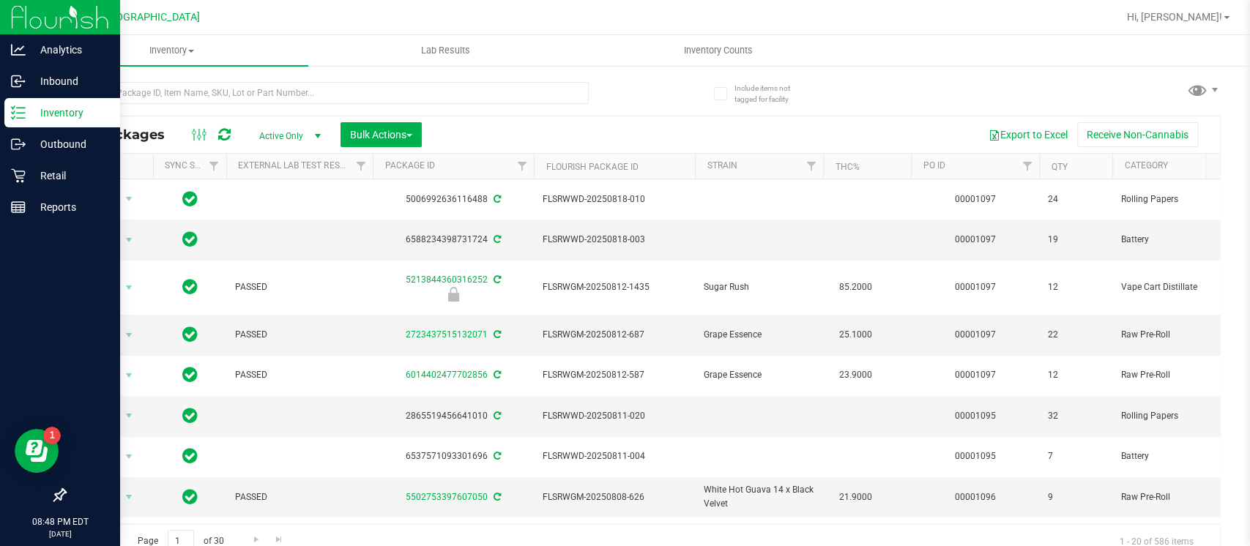
click at [703, 75] on div "Include items not tagged for facility" at bounding box center [755, 88] width 104 height 40
click at [707, 62] on uib-tab-heading "Inventory Counts" at bounding box center [719, 50] width 272 height 29
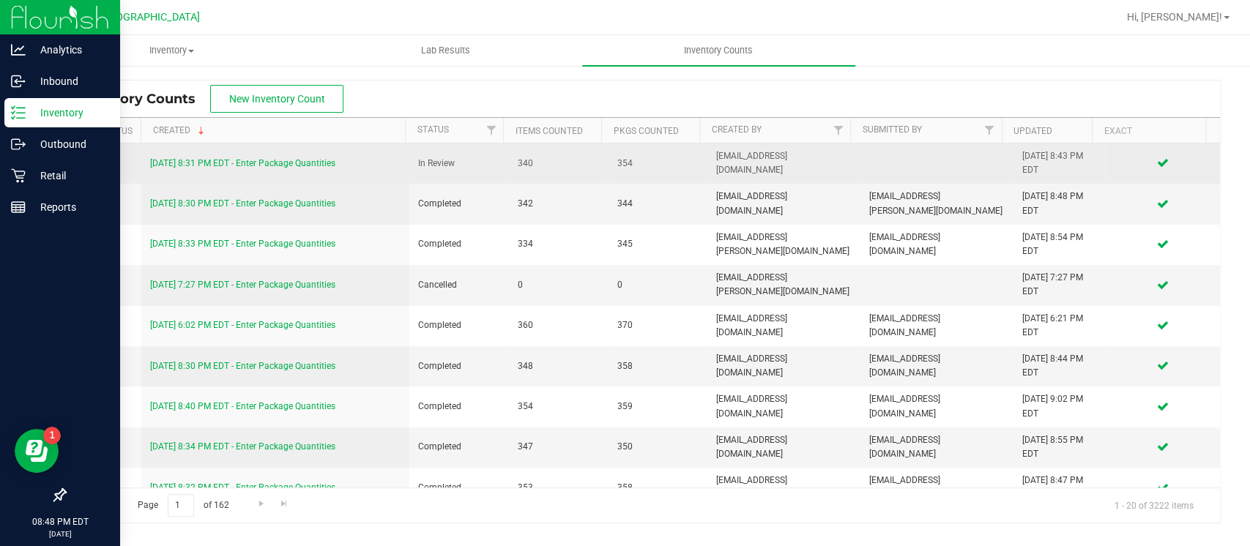
click at [248, 165] on link "8/20/25 8:31 PM EDT - Enter Package Quantities" at bounding box center [242, 163] width 185 height 10
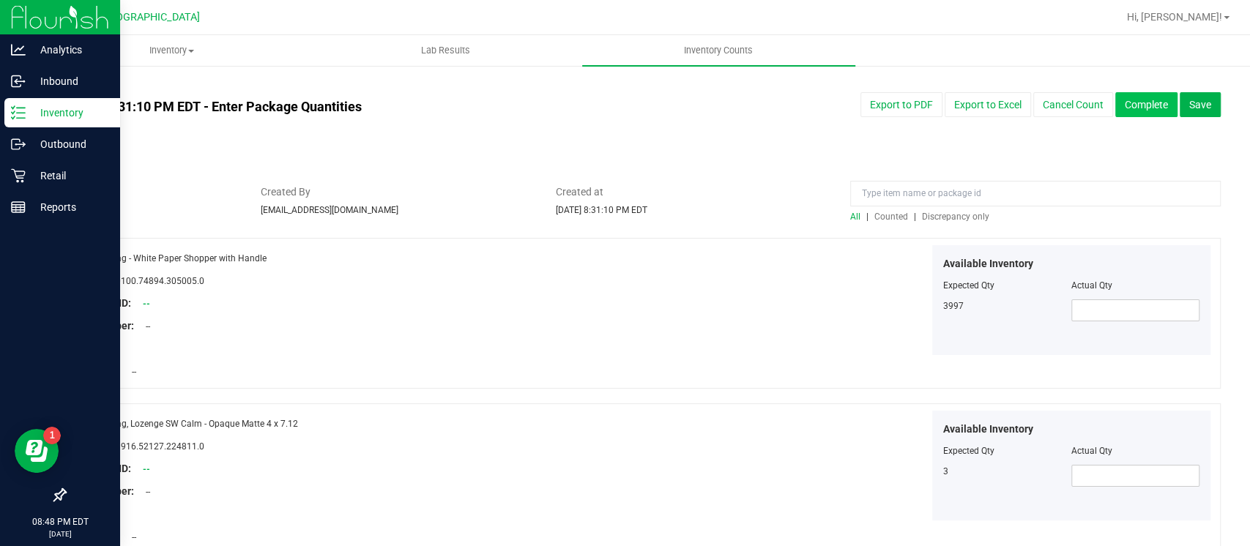
click at [1119, 100] on button "Complete" at bounding box center [1146, 104] width 62 height 25
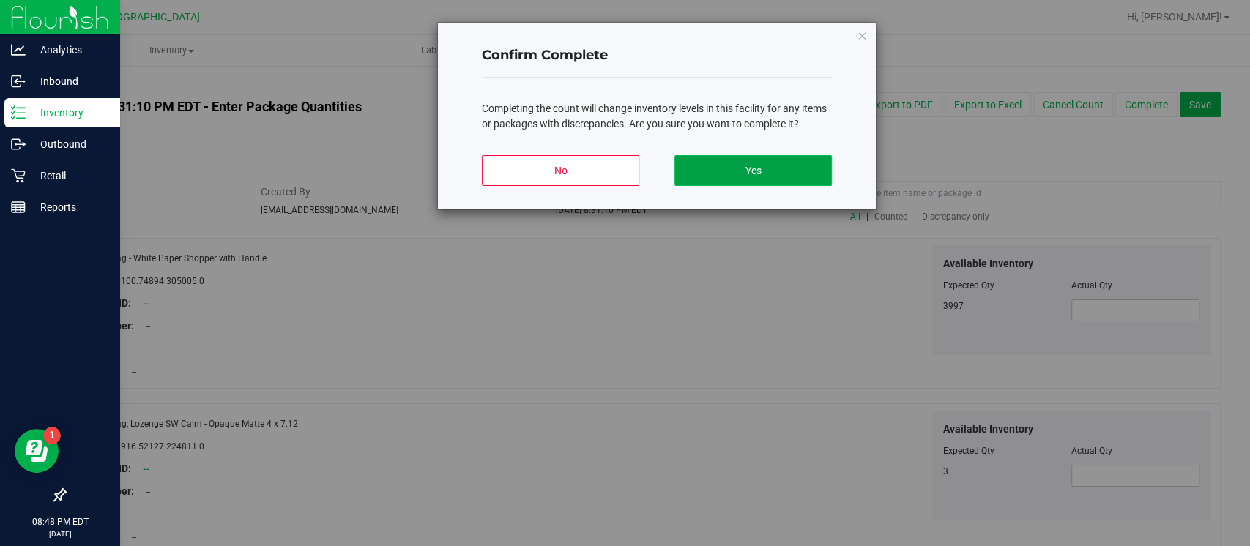
click at [811, 163] on button "Yes" at bounding box center [752, 170] width 157 height 31
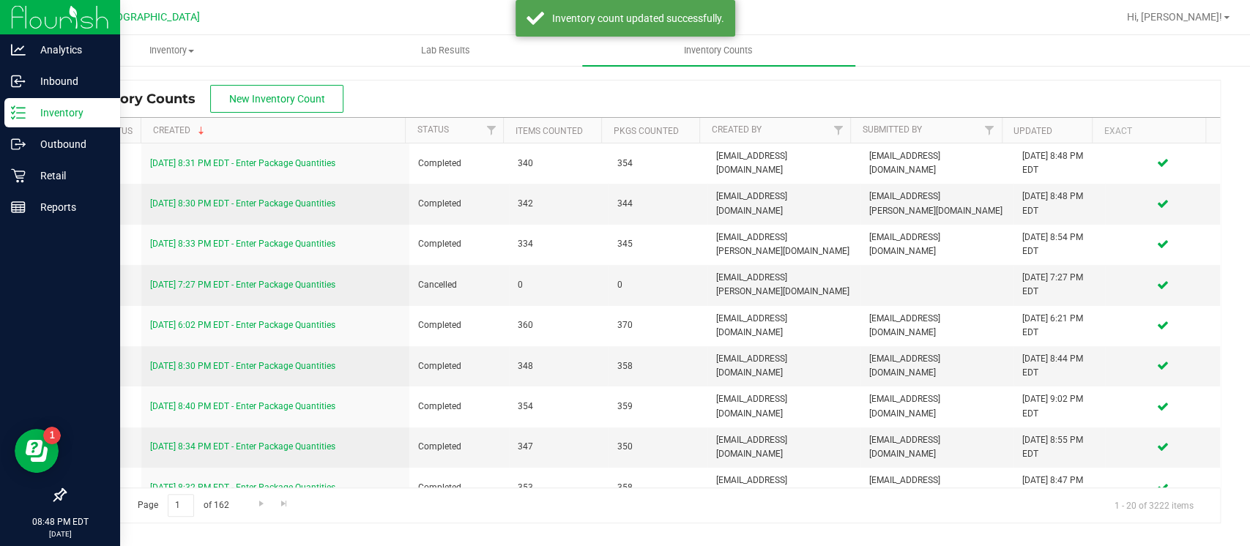
click at [23, 114] on icon at bounding box center [18, 112] width 15 height 15
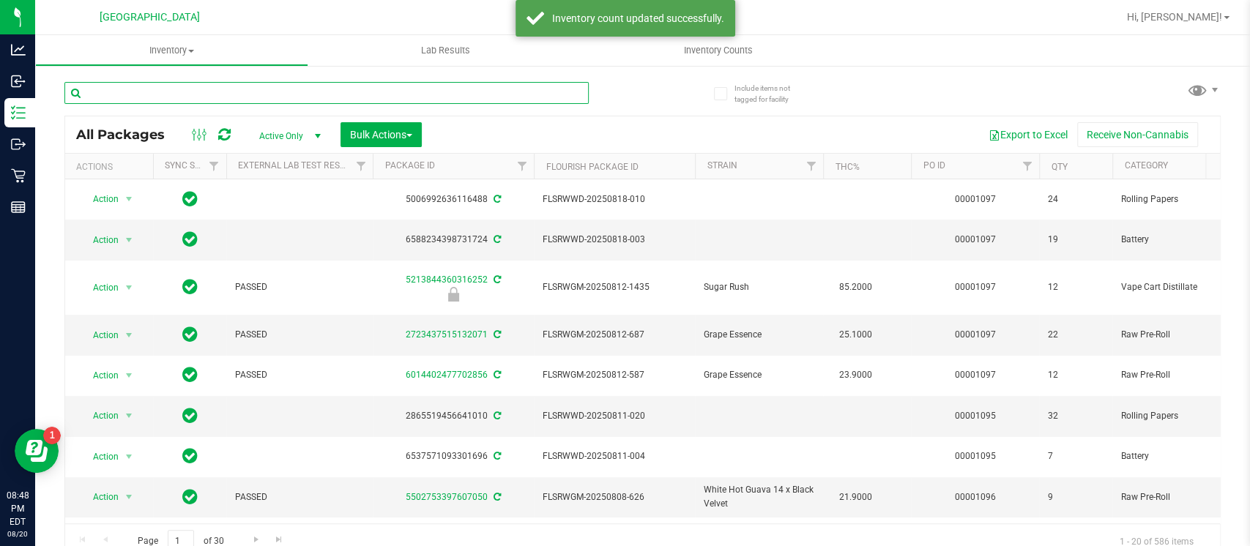
click at [241, 86] on input "text" at bounding box center [326, 93] width 524 height 22
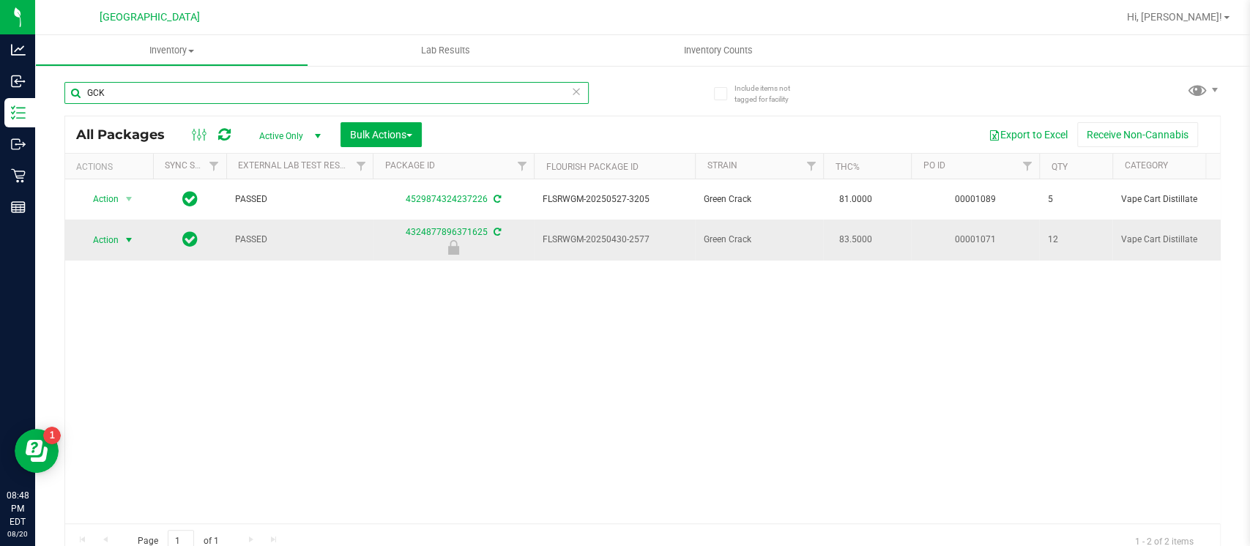
type input "GCK"
click at [118, 239] on span "Action" at bounding box center [100, 240] width 40 height 21
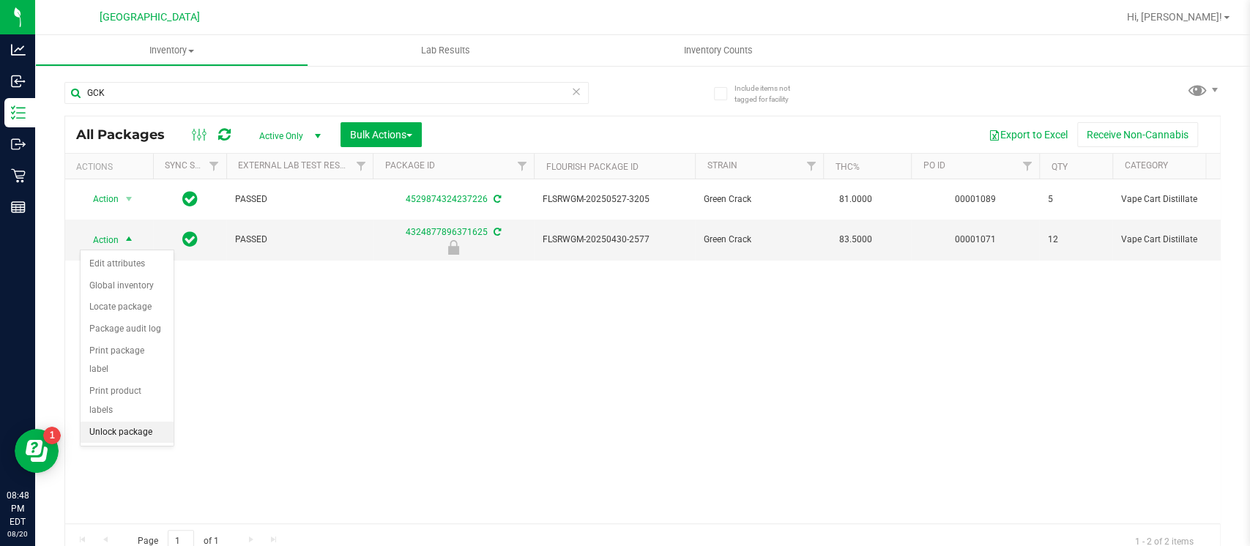
click at [138, 422] on li "Unlock package" at bounding box center [127, 433] width 93 height 22
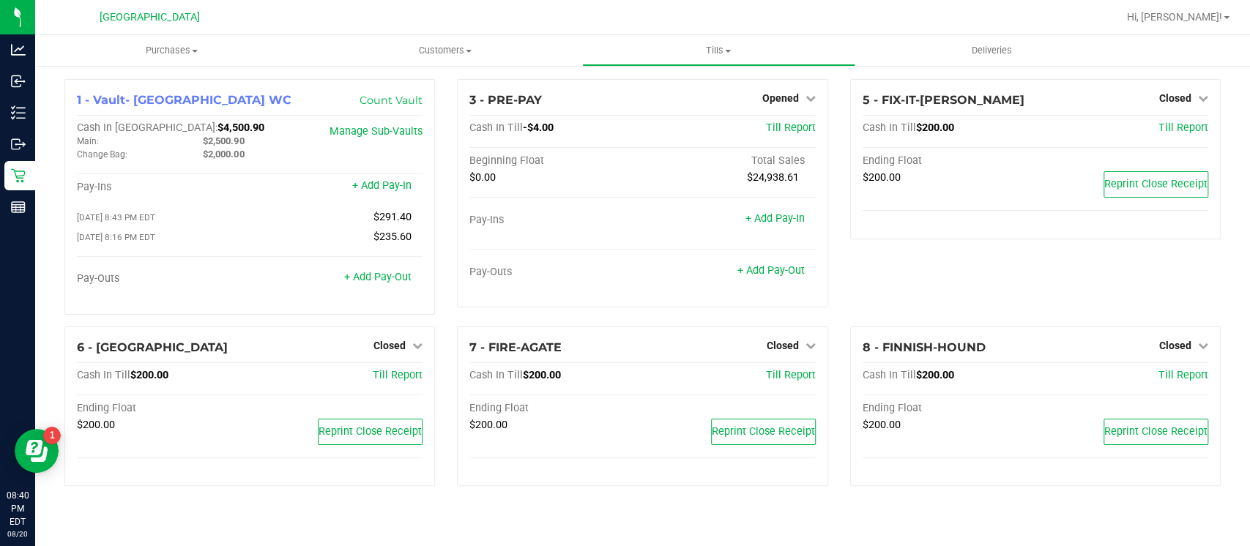
click at [217, 126] on span "$4,500.90" at bounding box center [240, 128] width 47 height 12
copy span "4,500.90"
click at [710, 50] on span "Tills" at bounding box center [719, 50] width 272 height 13
click at [674, 103] on span "Reconcile e-payments" at bounding box center [655, 106] width 146 height 12
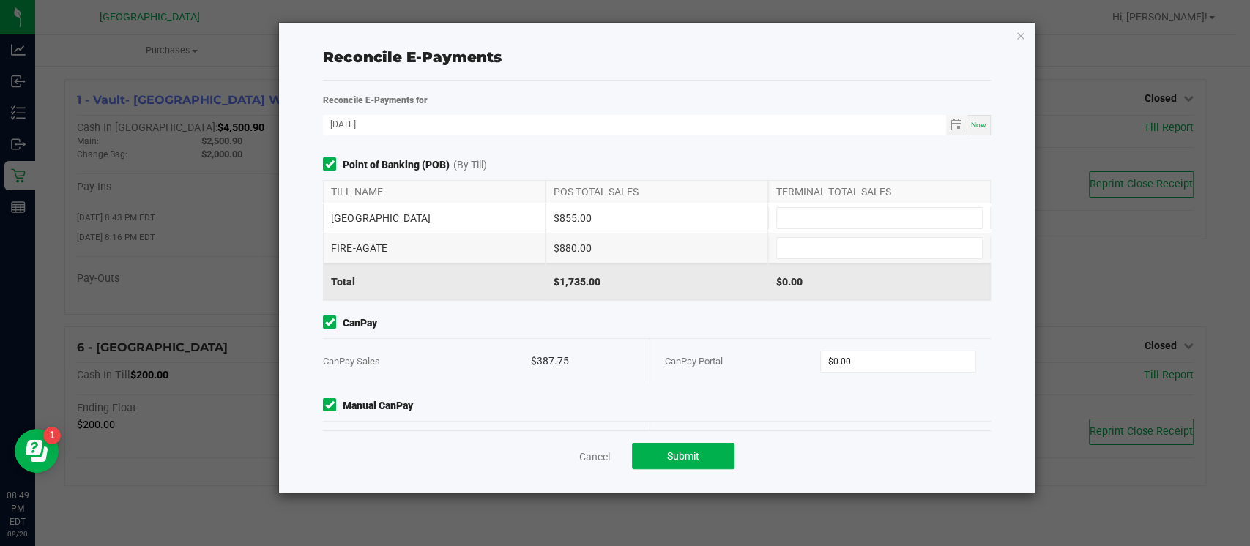
click at [816, 204] on div "FITCHBURG $855.00" at bounding box center [656, 218] width 667 height 29
click at [812, 209] on input at bounding box center [879, 218] width 205 height 21
type input "$855.00"
click at [804, 245] on input at bounding box center [879, 248] width 205 height 21
type input "$880.00"
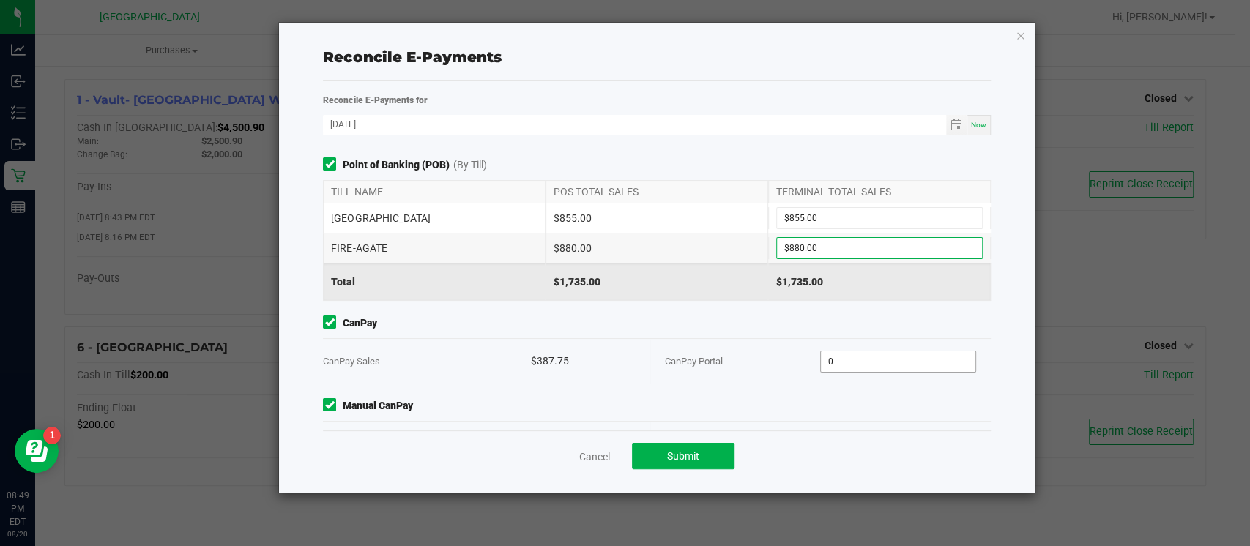
click at [830, 371] on input "0" at bounding box center [898, 361] width 155 height 21
type input "$387.75"
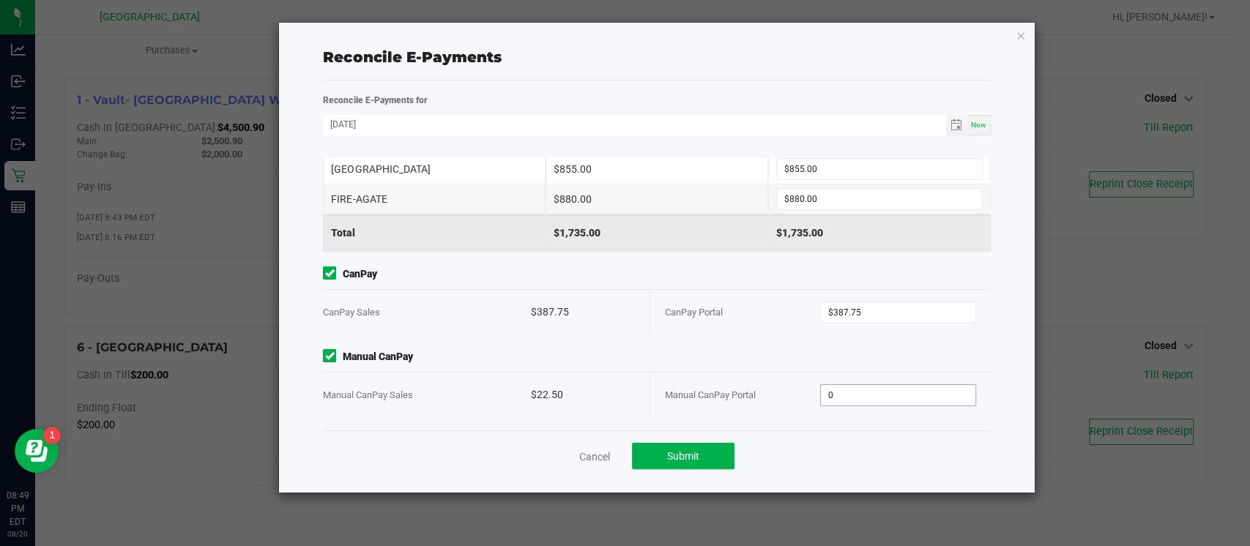
click at [856, 390] on input "0" at bounding box center [898, 395] width 155 height 21
type input "$22.50"
click at [671, 462] on button "Submit" at bounding box center [683, 456] width 103 height 26
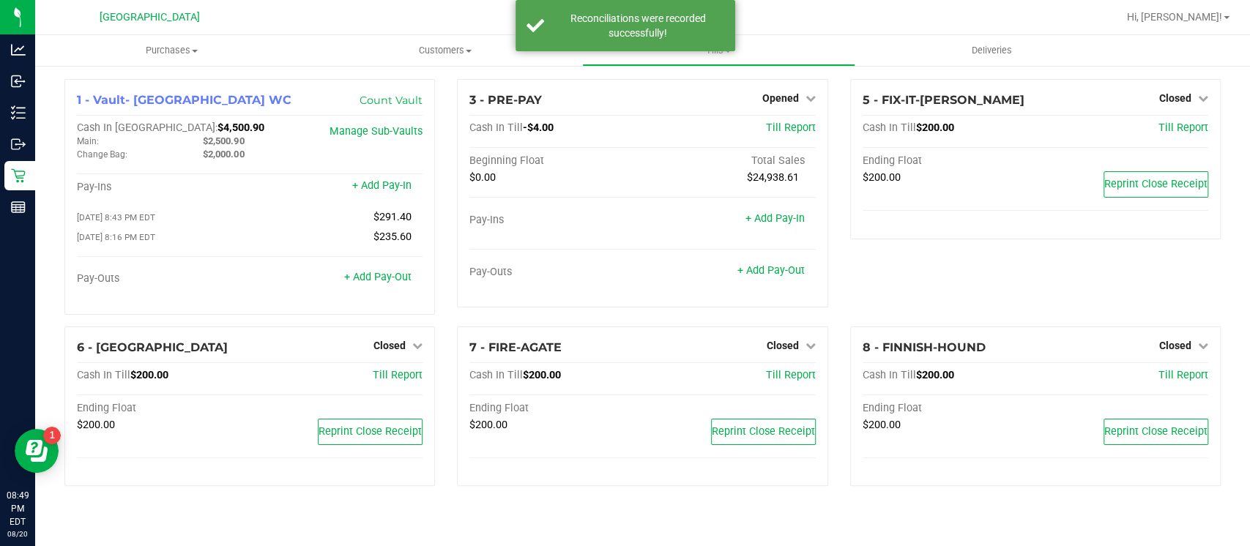
click at [1087, 280] on div "5 - FIX-IT-[PERSON_NAME] Closed Open Till Cash In Till $200.00 Till Report Endi…" at bounding box center [1035, 203] width 392 height 248
